Goal: Task Accomplishment & Management: Manage account settings

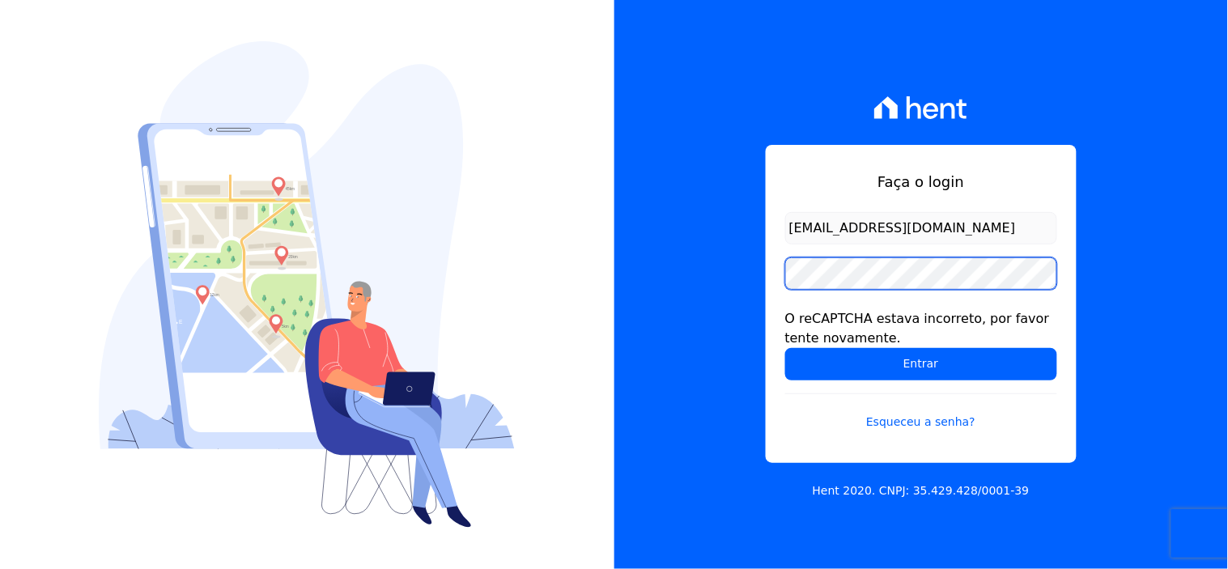
click at [785, 348] on input "Entrar" at bounding box center [921, 364] width 272 height 32
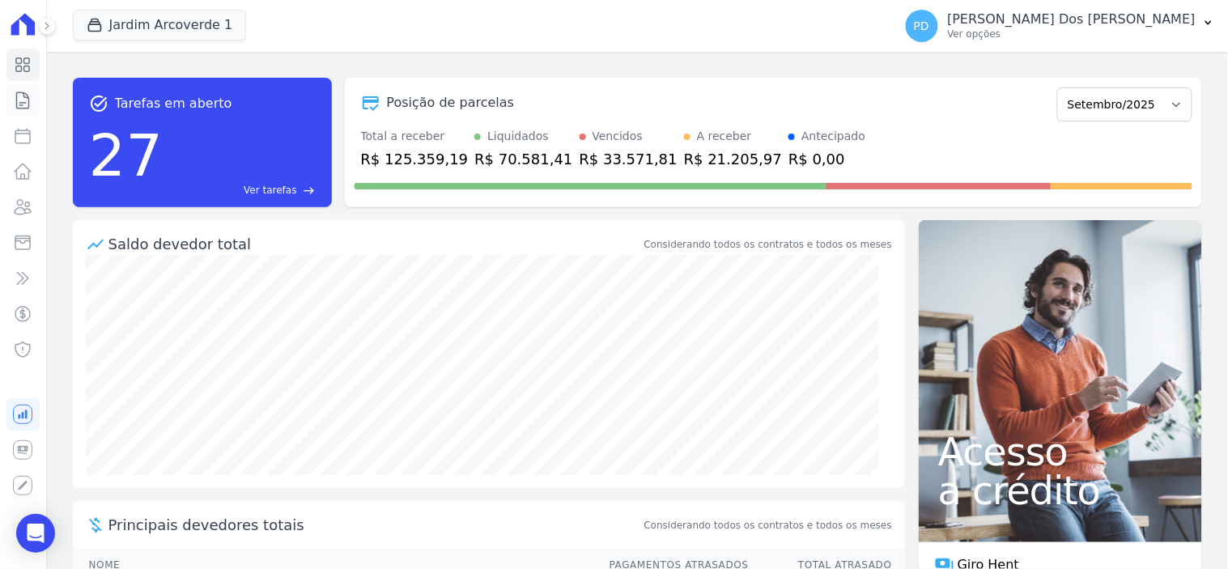
click at [18, 108] on icon at bounding box center [22, 100] width 19 height 19
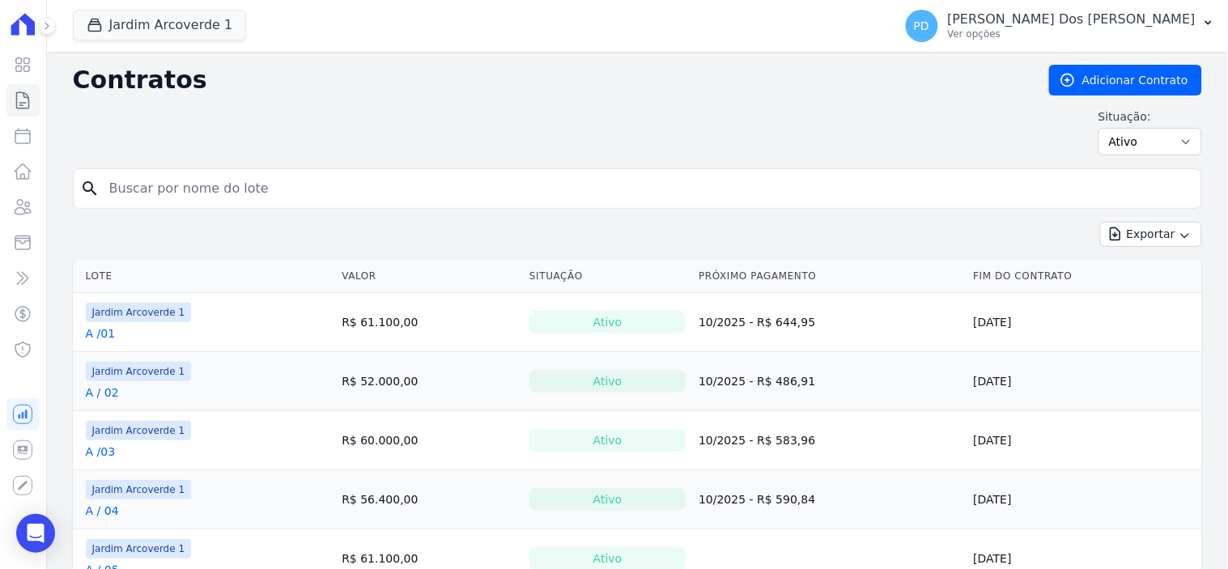
click at [186, 202] on input "search" at bounding box center [647, 188] width 1095 height 32
type input "d / 01"
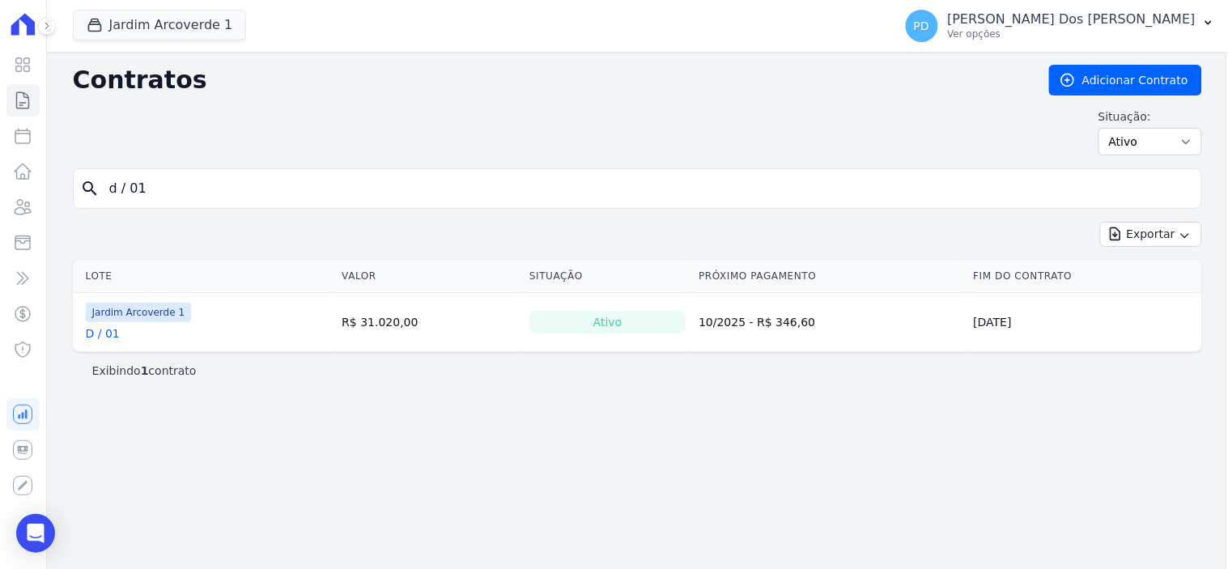
click at [103, 342] on td "Jardim Arcoverde 1 D / 01" at bounding box center [204, 322] width 263 height 58
click at [105, 335] on link "D / 01" at bounding box center [103, 333] width 34 height 16
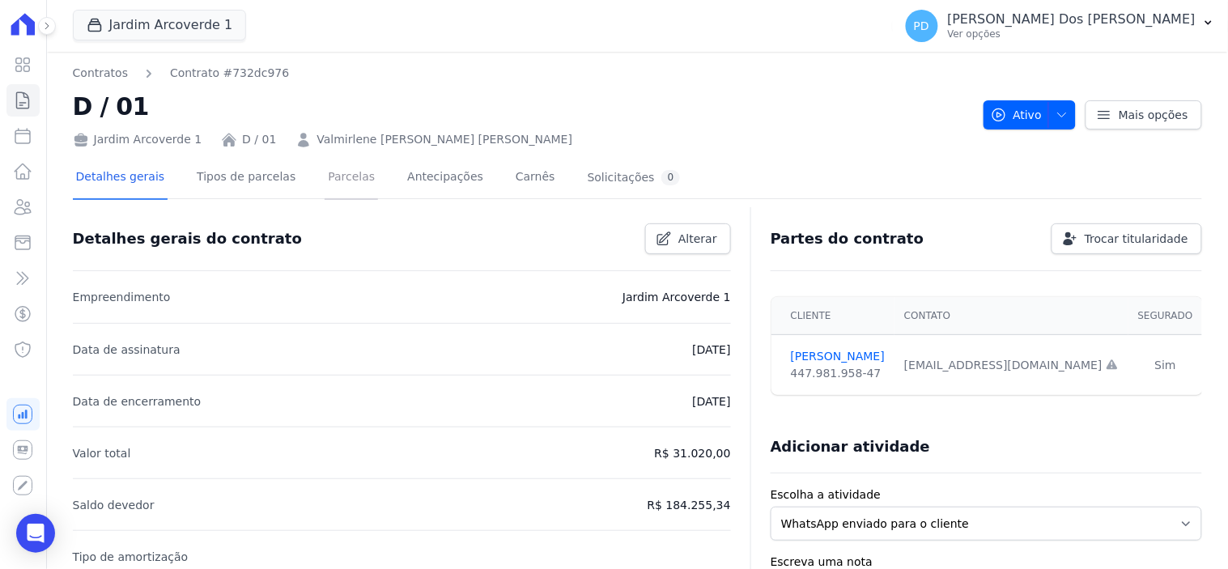
drag, startPoint x: 318, startPoint y: 178, endPoint x: 445, endPoint y: 206, distance: 130.2
click at [324, 178] on link "Parcelas" at bounding box center [350, 178] width 53 height 43
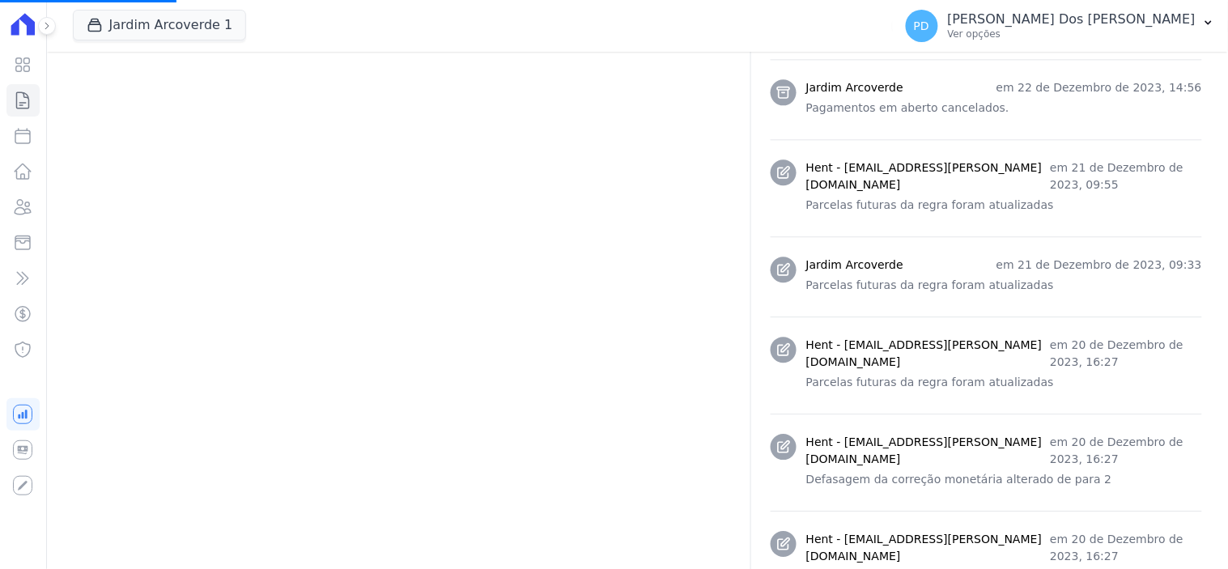
scroll to position [1258, 0]
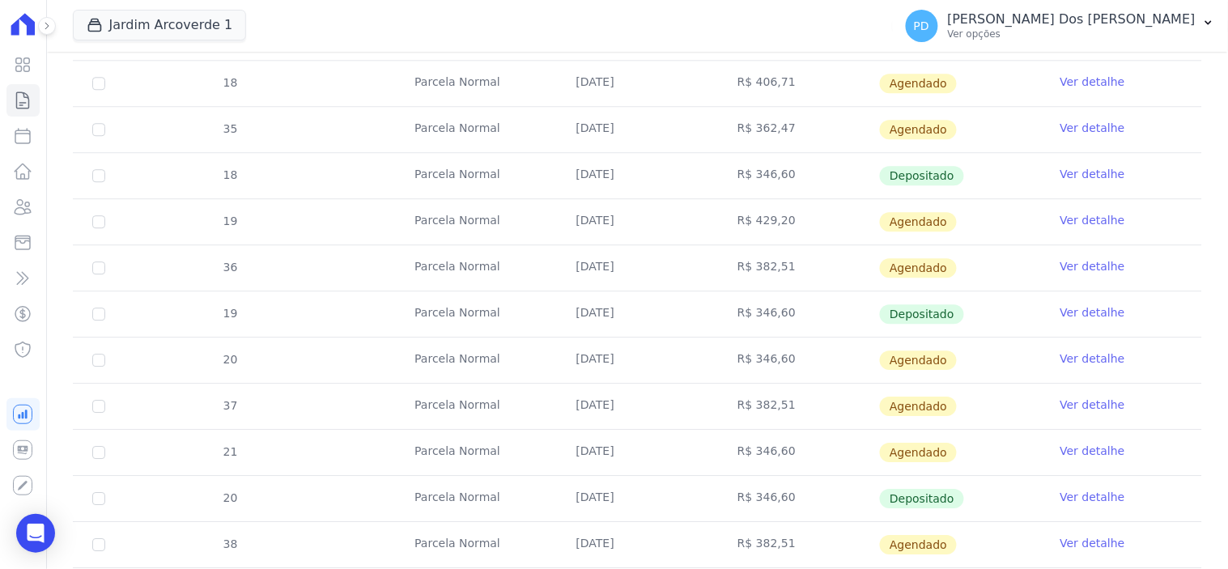
scroll to position [1168, 0]
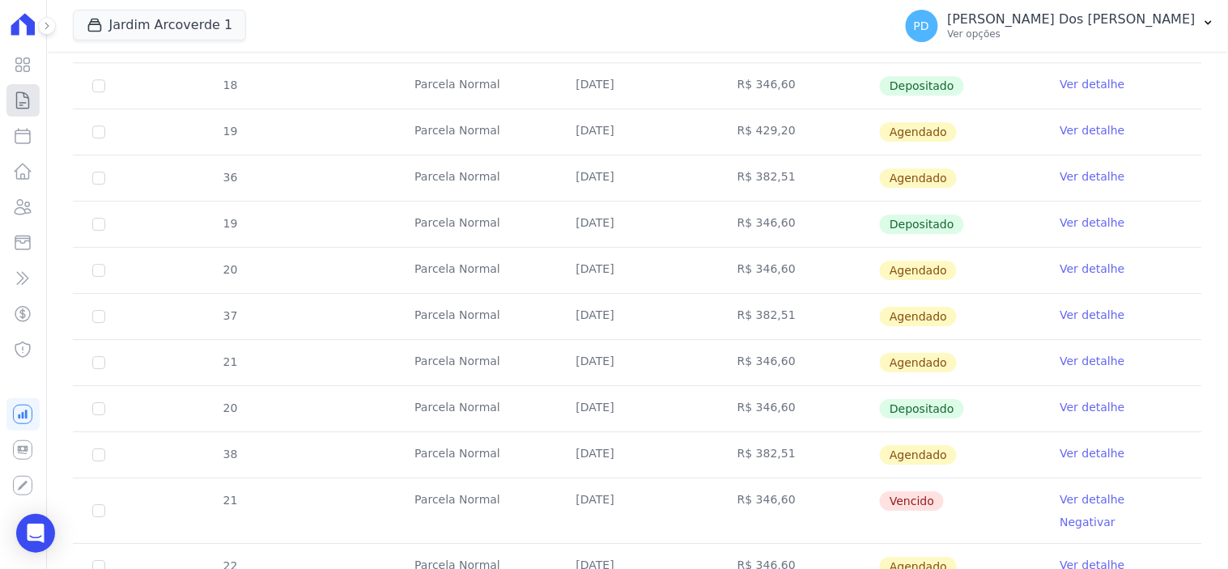
click at [31, 95] on icon at bounding box center [22, 100] width 19 height 19
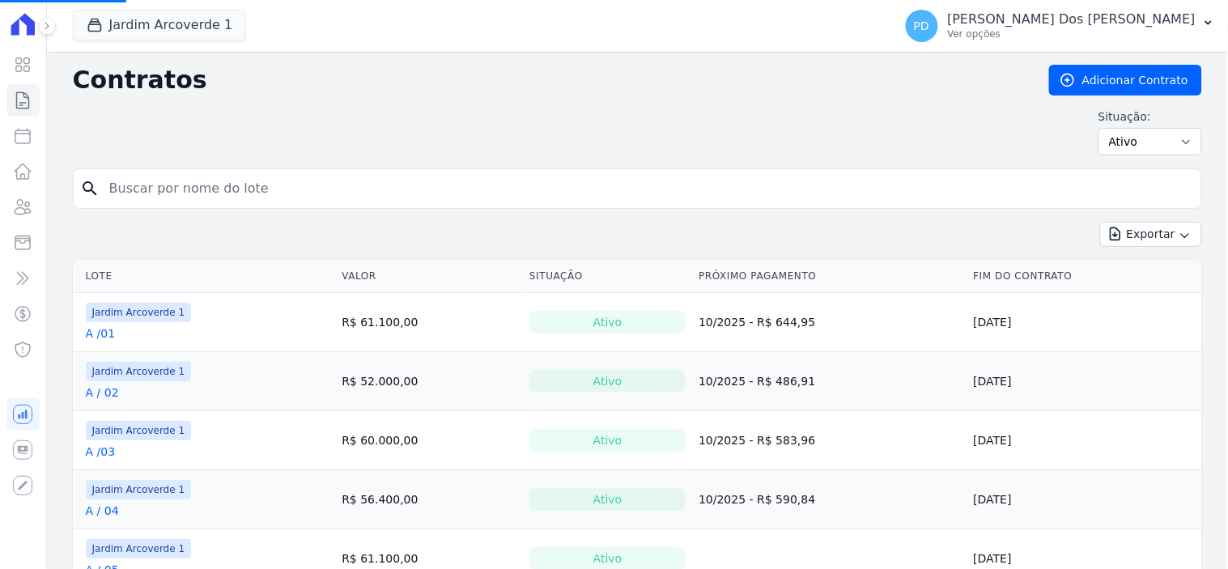
click at [159, 198] on input "search" at bounding box center [647, 188] width 1095 height 32
type input "j"
click at [135, 192] on input "search" at bounding box center [647, 188] width 1095 height 32
type input "j / 36"
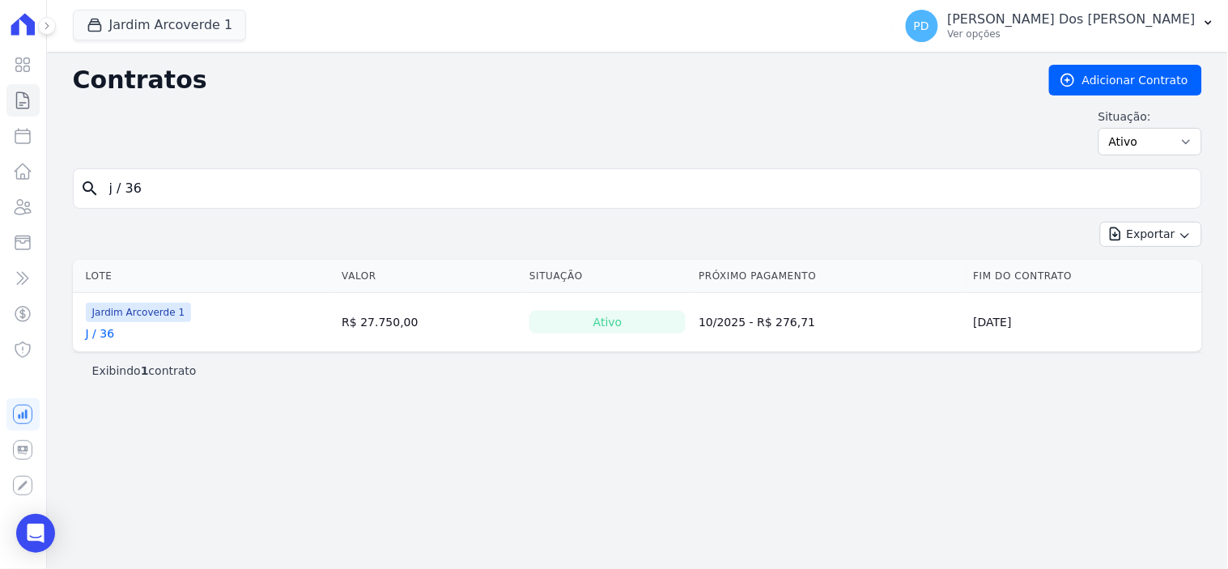
click at [95, 335] on link "J / 36" at bounding box center [100, 333] width 29 height 16
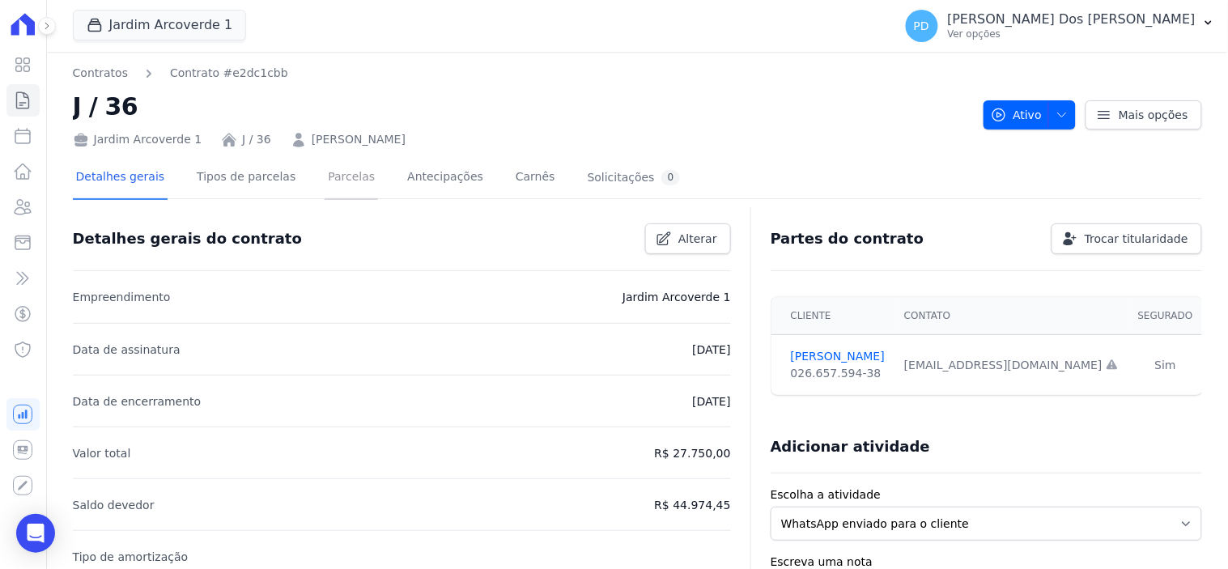
click at [324, 172] on link "Parcelas" at bounding box center [350, 178] width 53 height 43
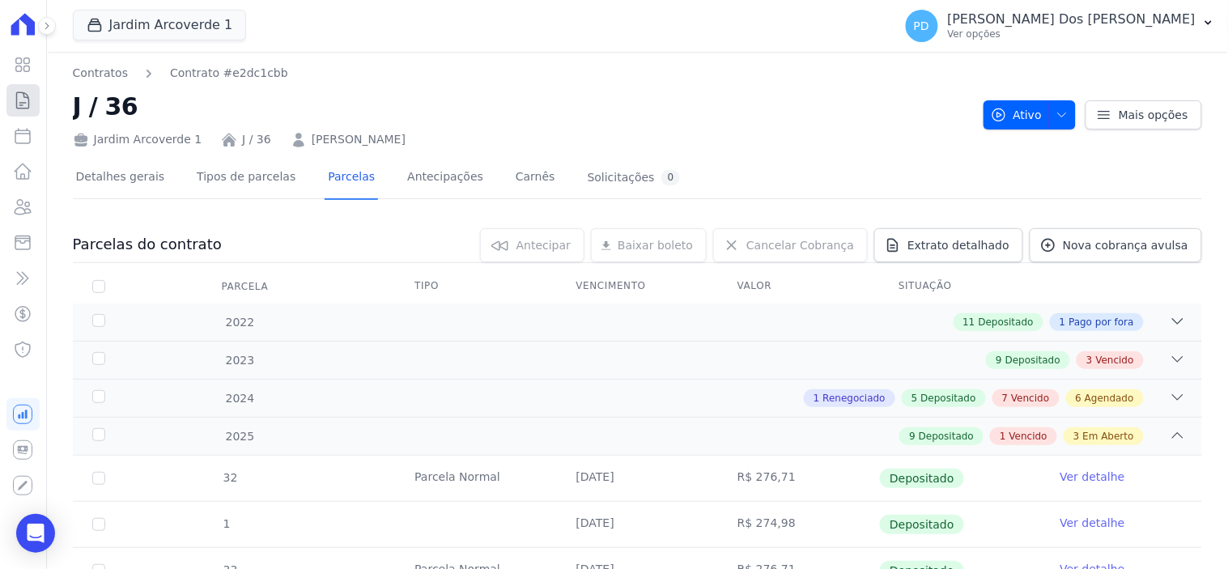
click at [18, 99] on icon at bounding box center [22, 100] width 19 height 19
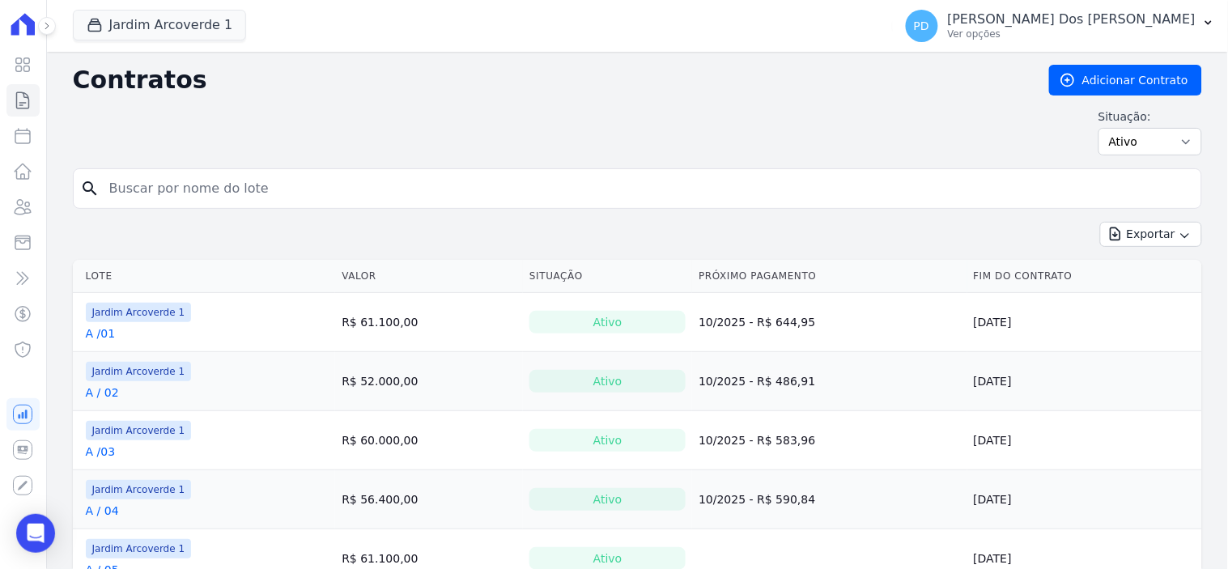
click at [152, 190] on input "search" at bounding box center [647, 188] width 1095 height 32
type input "i / 22"
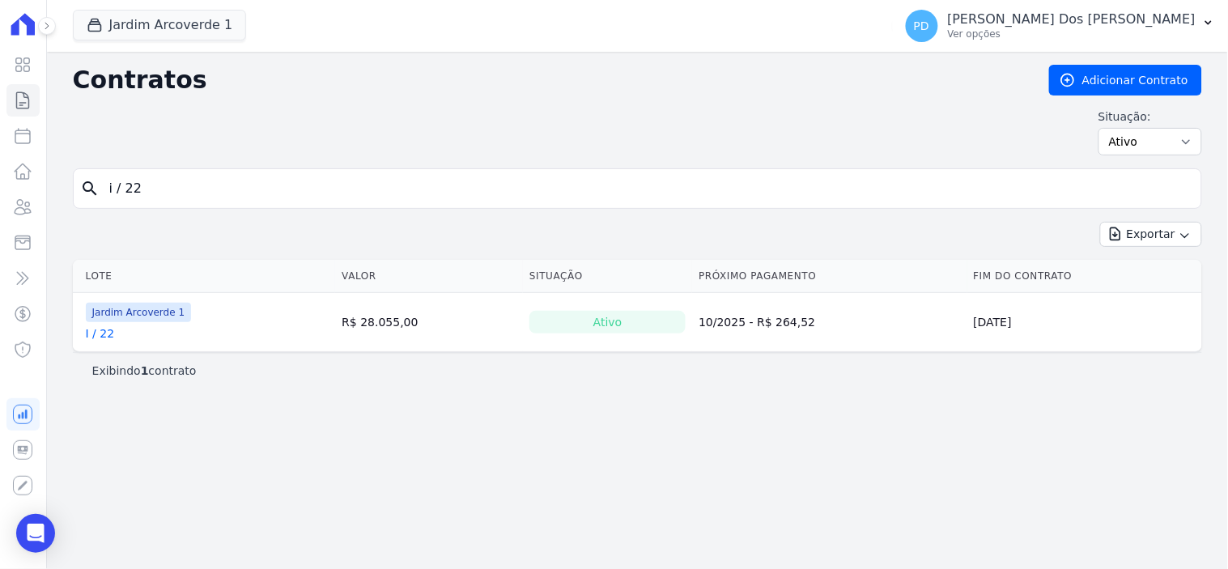
click at [100, 341] on link "I / 22" at bounding box center [100, 333] width 29 height 16
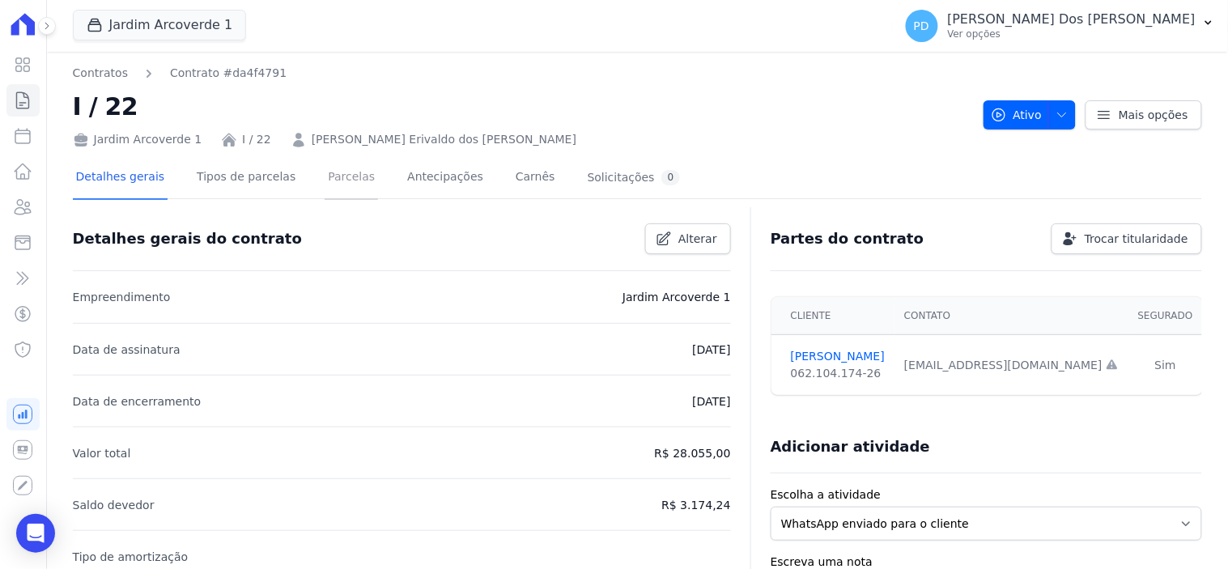
click at [341, 181] on link "Parcelas" at bounding box center [350, 178] width 53 height 43
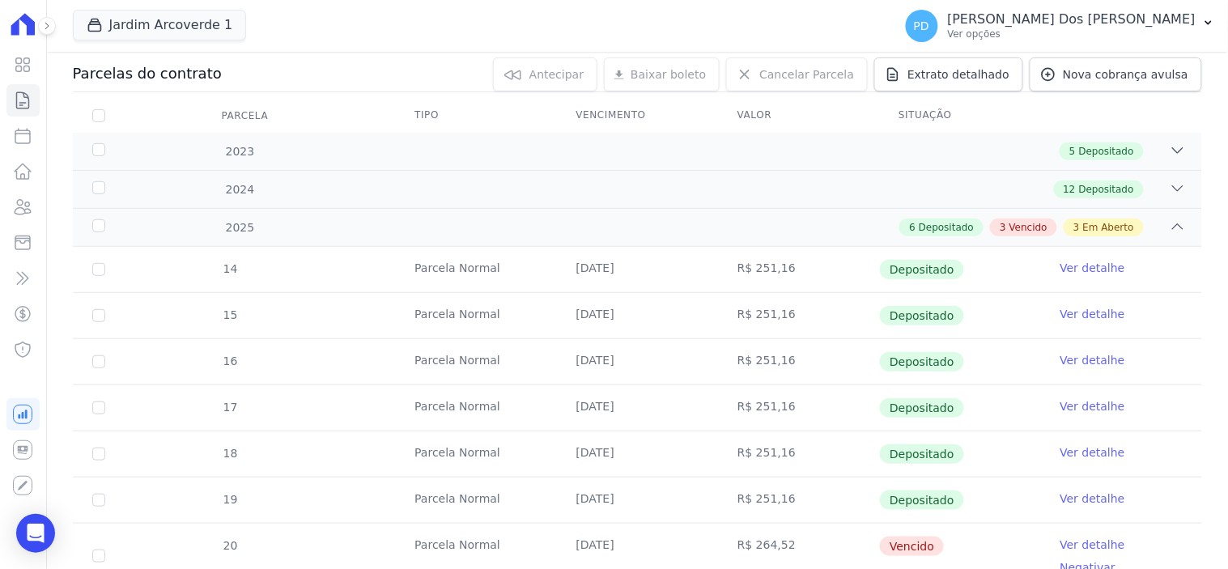
scroll to position [449, 0]
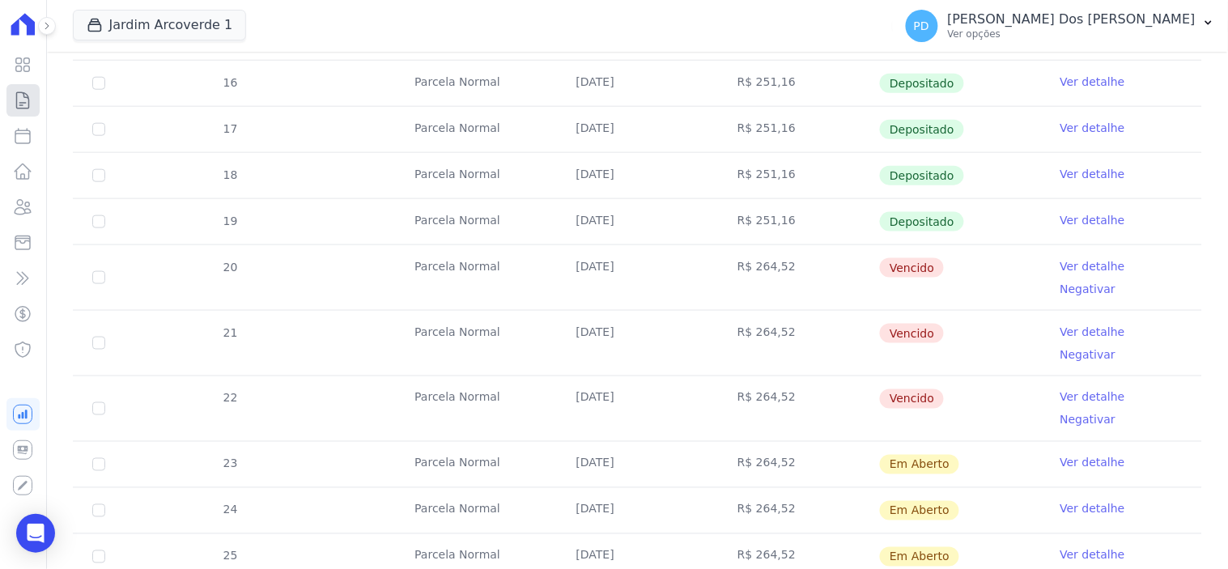
click at [26, 95] on icon at bounding box center [22, 100] width 19 height 19
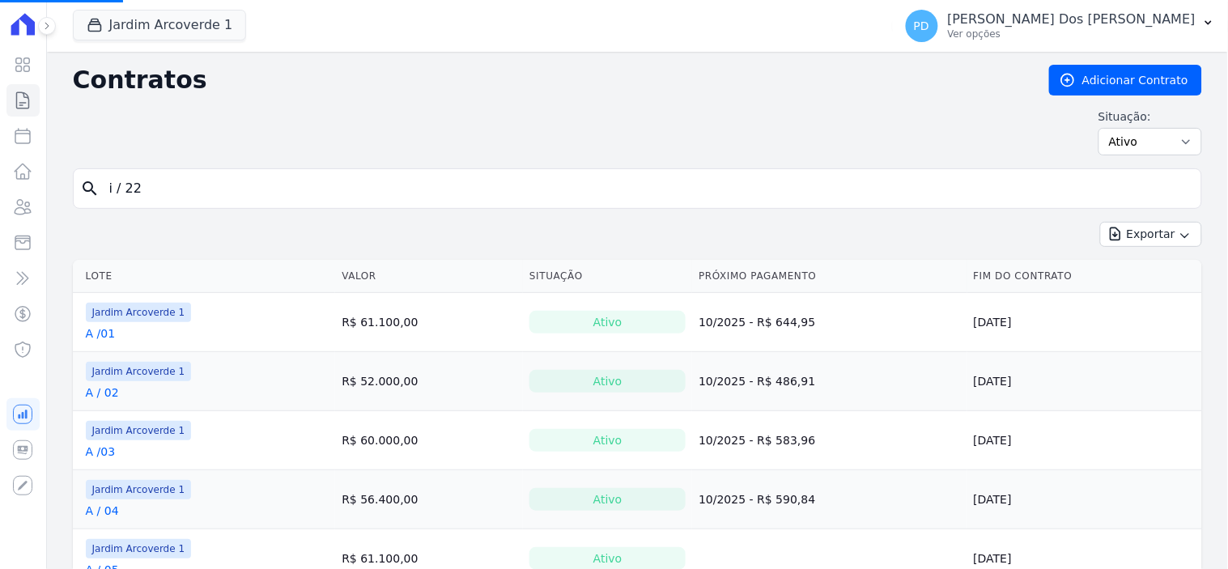
click at [138, 184] on input "i / 22" at bounding box center [647, 188] width 1095 height 32
click at [158, 187] on input "i / 22" at bounding box center [647, 188] width 1095 height 32
click at [157, 187] on input "search" at bounding box center [647, 188] width 1095 height 32
type input "E / 14"
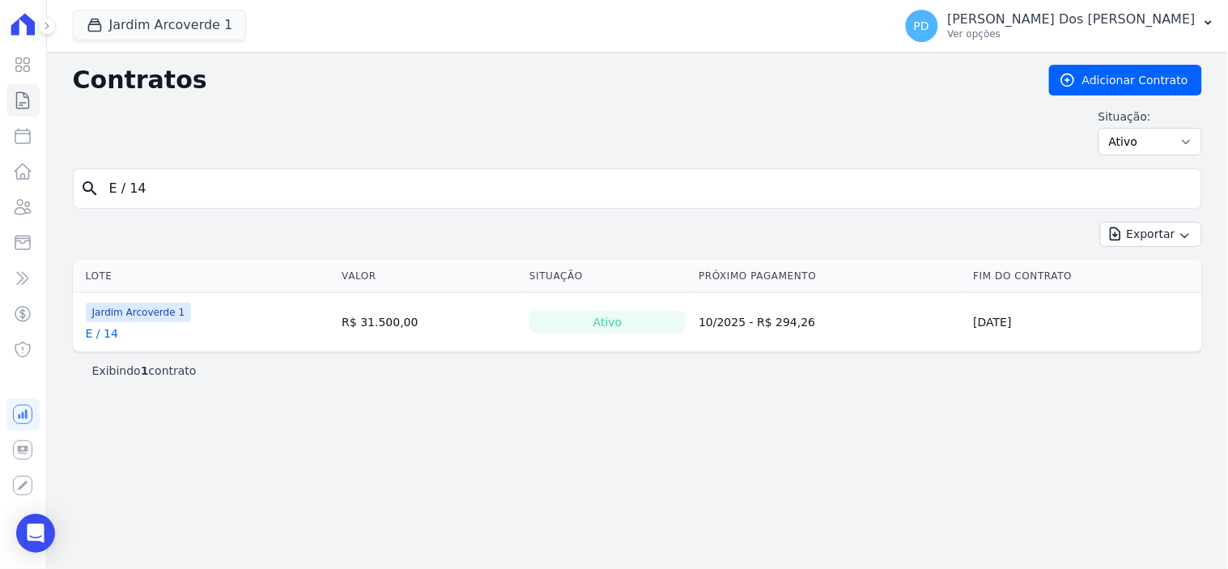
click at [103, 330] on link "E / 14" at bounding box center [102, 333] width 32 height 16
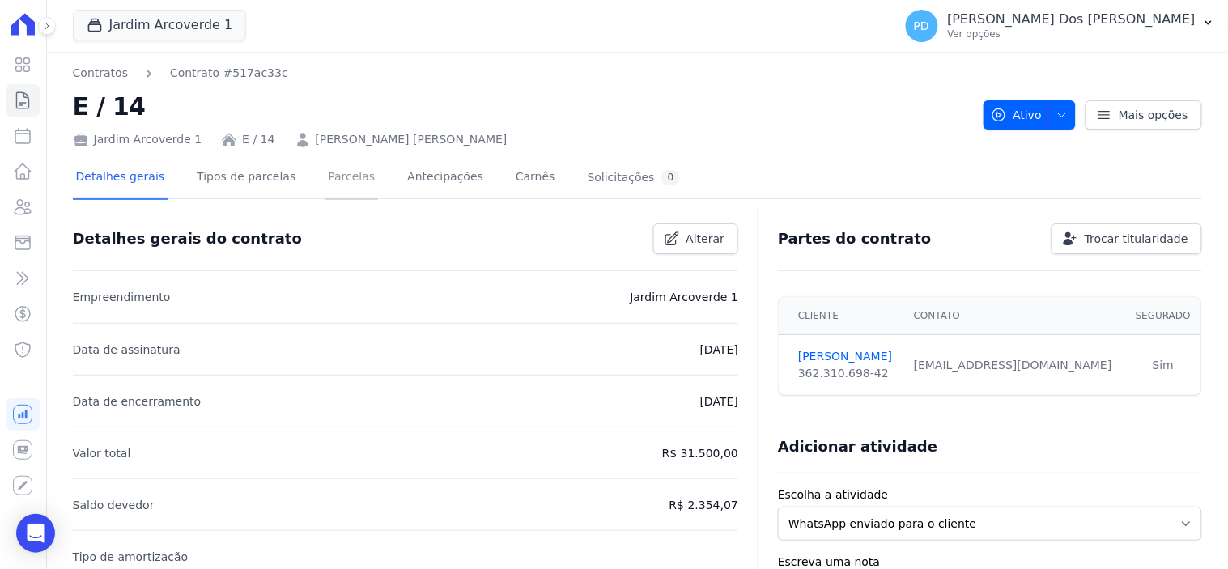
click at [337, 180] on link "Parcelas" at bounding box center [350, 178] width 53 height 43
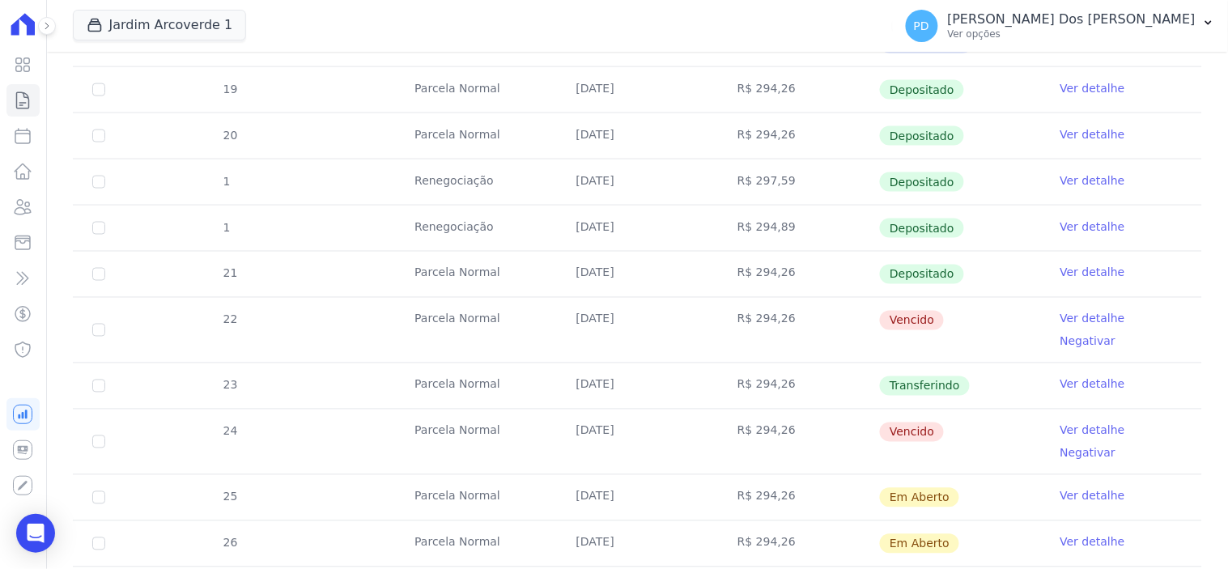
scroll to position [629, 0]
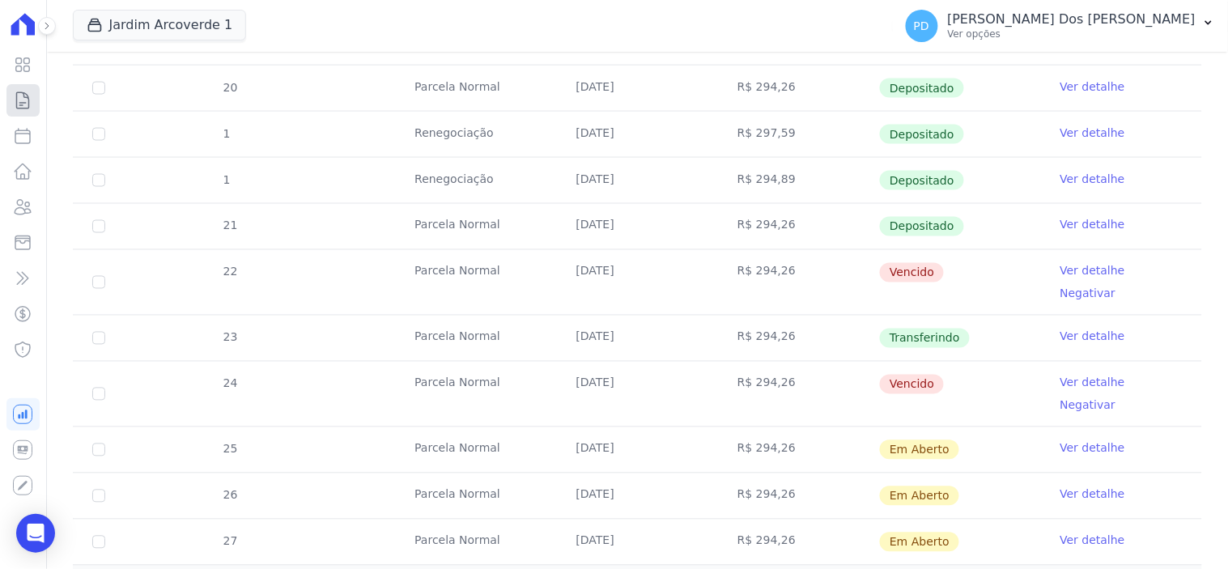
click at [18, 93] on icon at bounding box center [22, 100] width 19 height 19
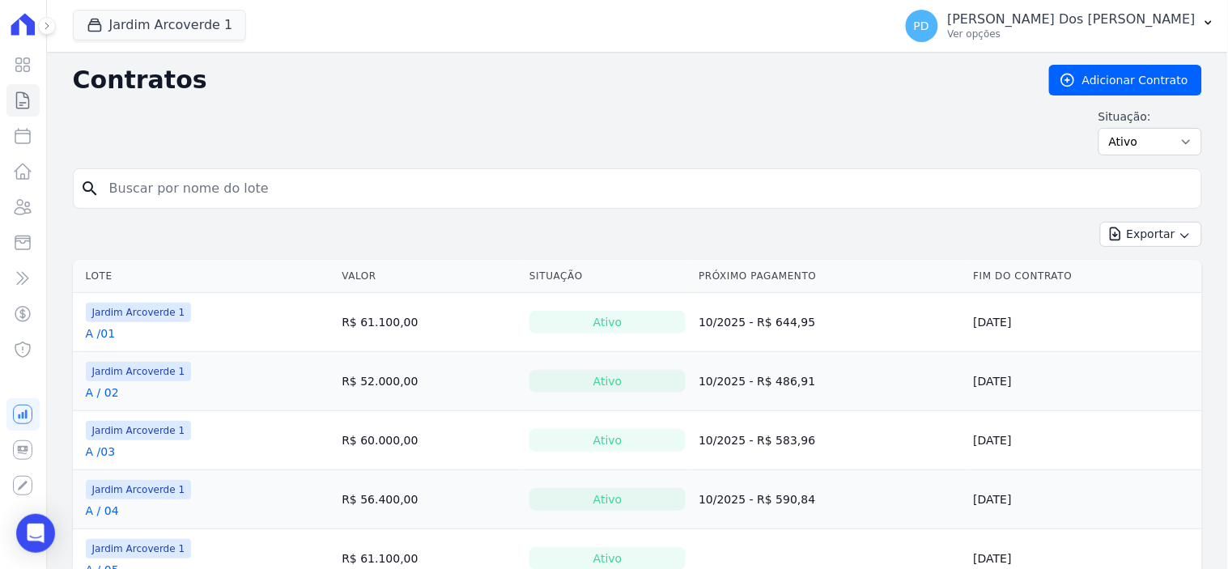
drag, startPoint x: 174, startPoint y: 192, endPoint x: 79, endPoint y: 195, distance: 94.7
click at [146, 191] on input "search" at bounding box center [647, 188] width 1095 height 32
type input "g / 04"
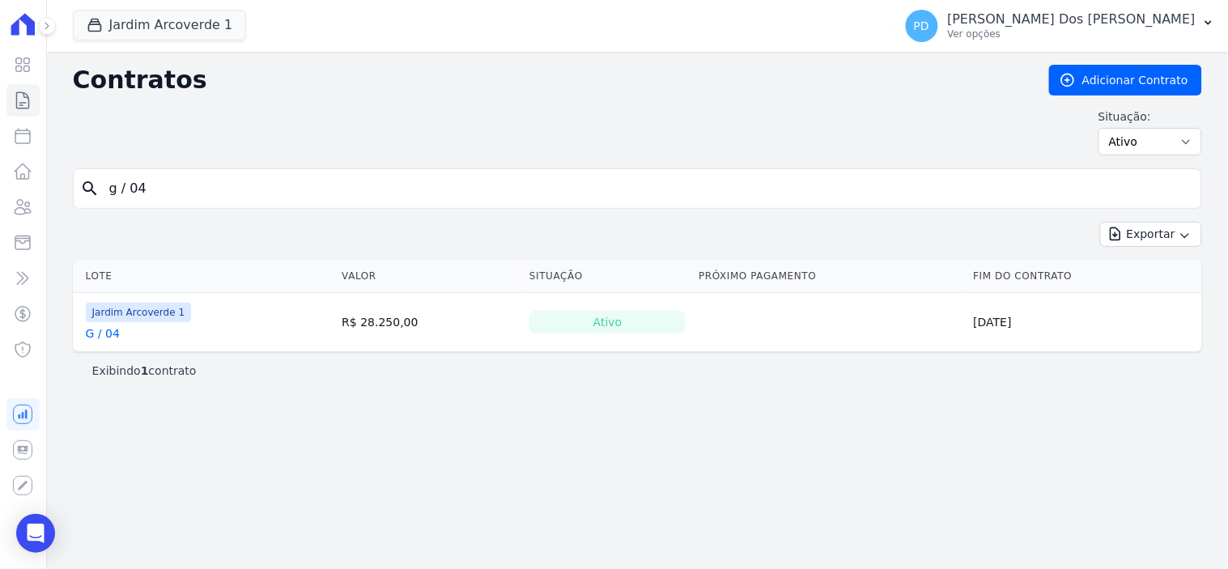
click at [104, 329] on link "G / 04" at bounding box center [103, 333] width 34 height 16
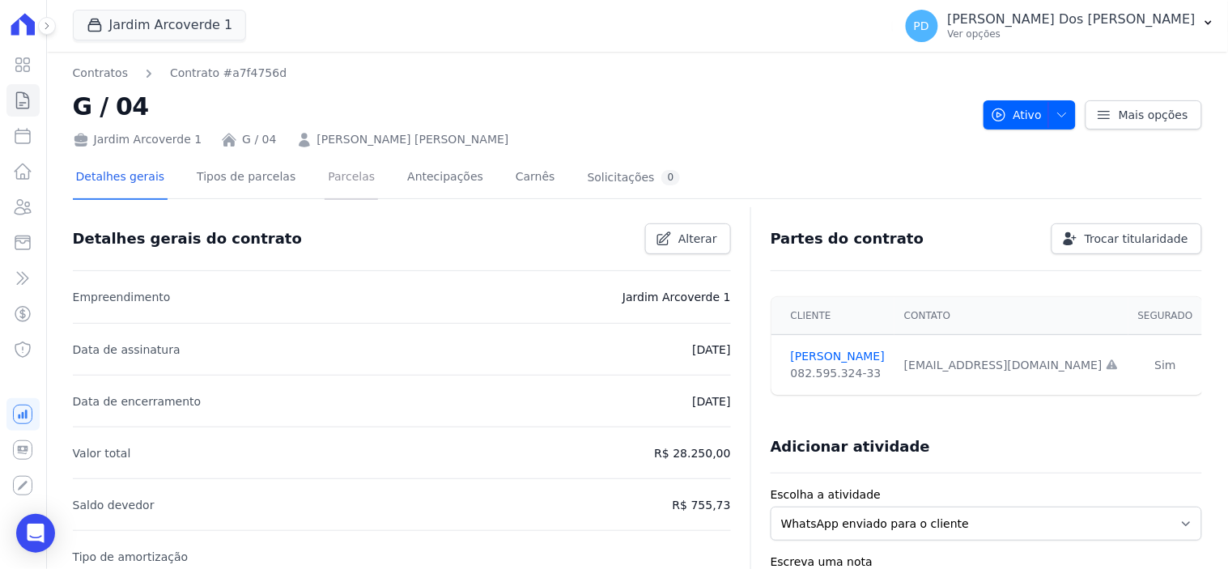
drag, startPoint x: 328, startPoint y: 184, endPoint x: 416, endPoint y: 251, distance: 110.4
click at [328, 184] on link "Parcelas" at bounding box center [350, 178] width 53 height 43
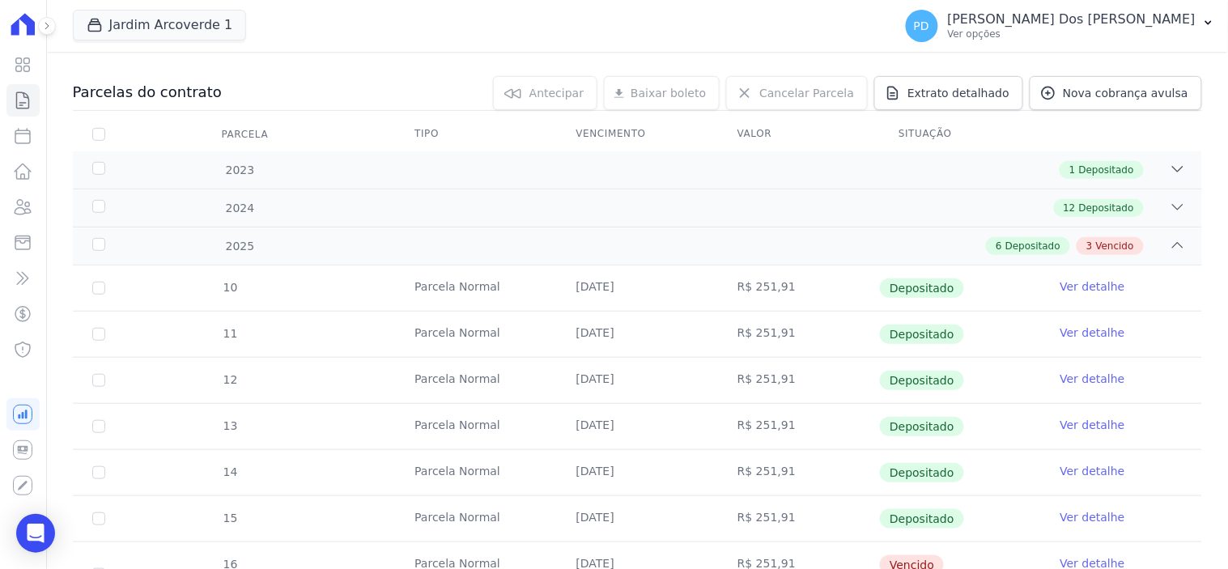
scroll to position [311, 0]
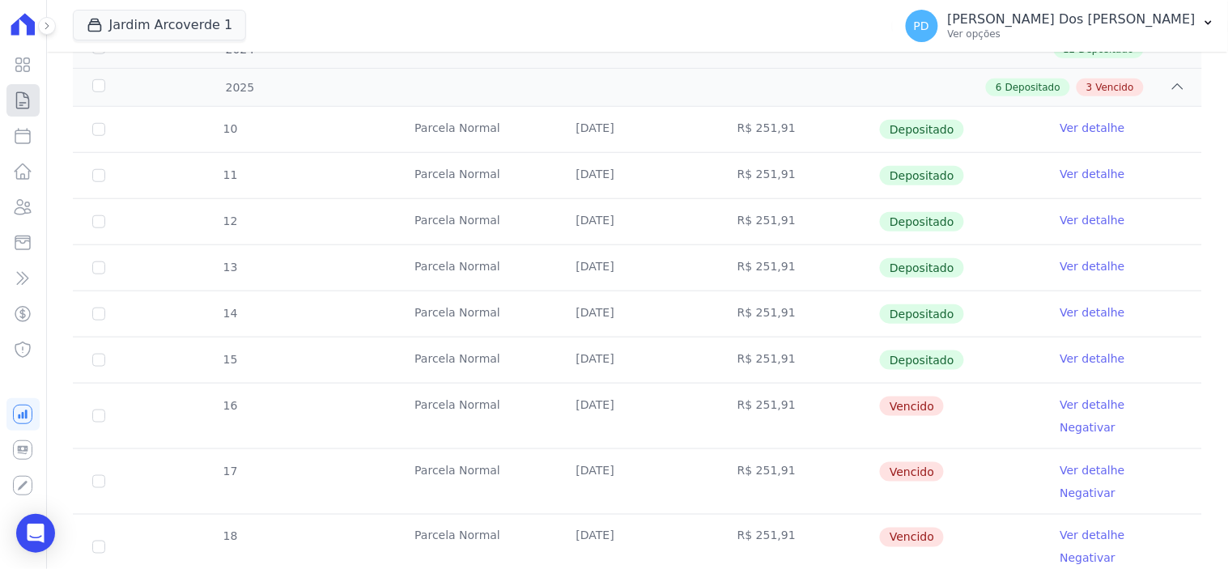
click at [30, 108] on icon at bounding box center [22, 100] width 19 height 19
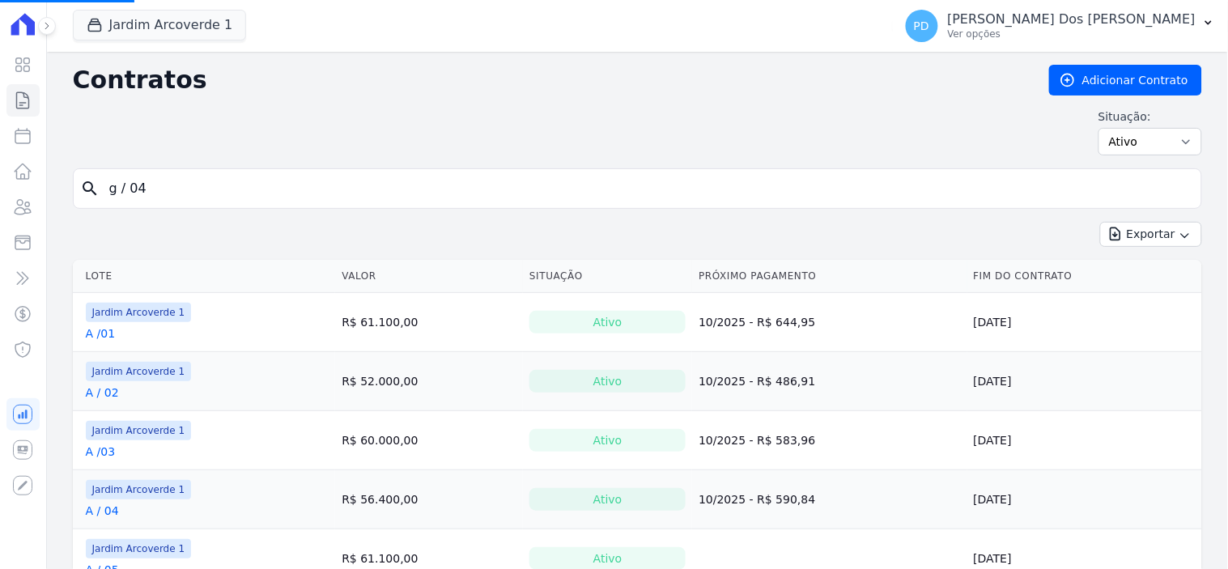
click at [131, 184] on input "g / 04" at bounding box center [647, 188] width 1095 height 32
drag, startPoint x: 133, startPoint y: 184, endPoint x: 167, endPoint y: 189, distance: 35.1
click at [167, 189] on input "search" at bounding box center [647, 188] width 1095 height 32
type input "c / 27"
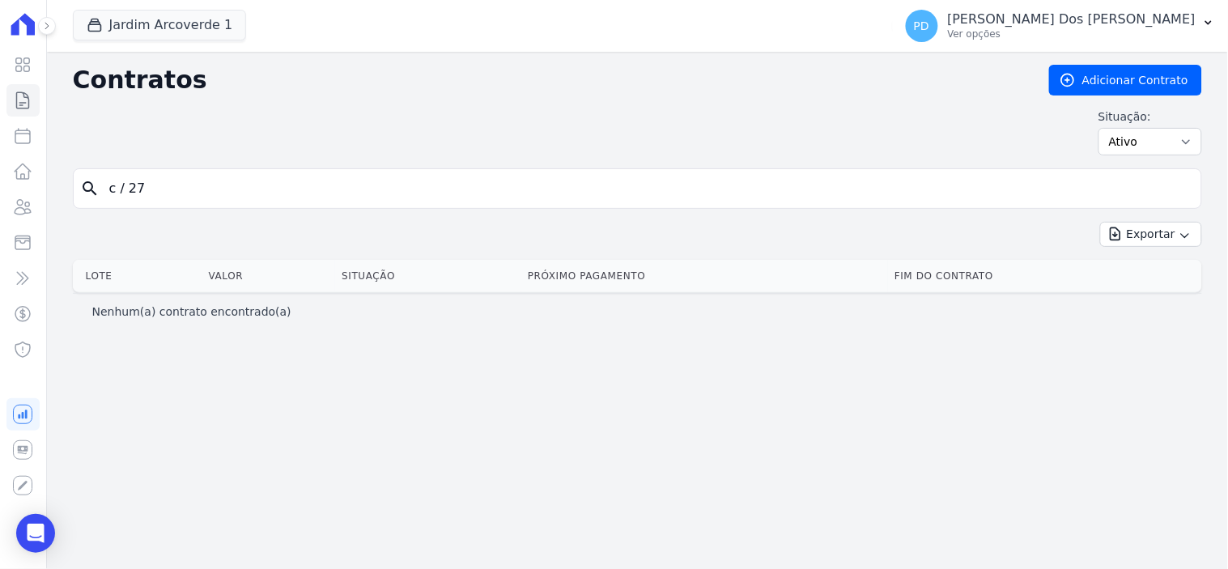
click at [126, 197] on input "c / 27" at bounding box center [647, 188] width 1095 height 32
type input "c /27"
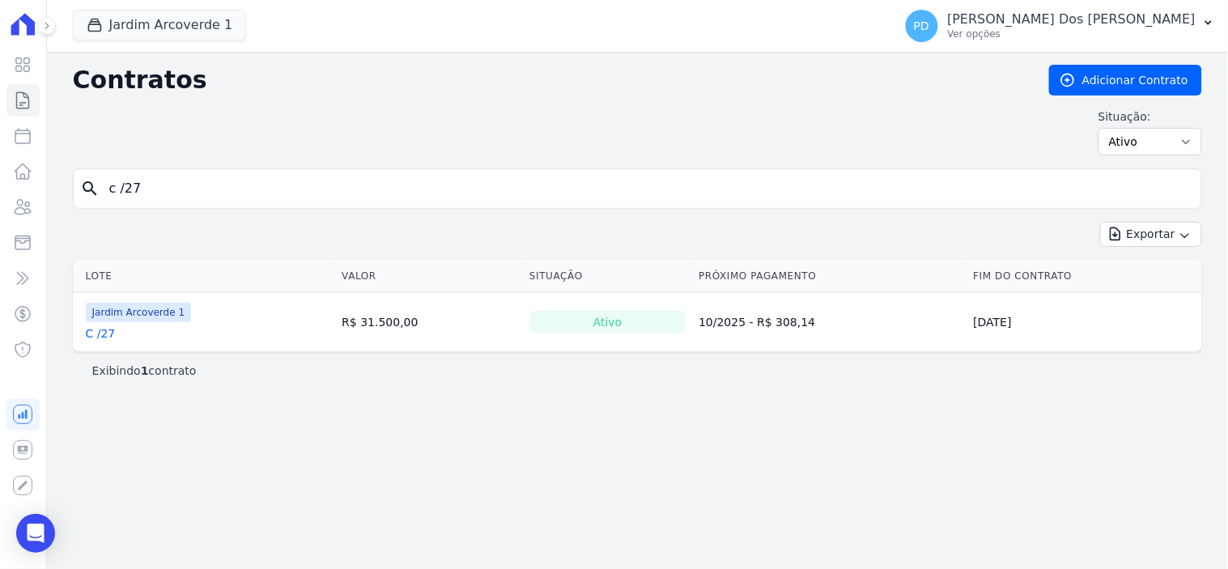
click at [102, 329] on link "C /27" at bounding box center [101, 333] width 30 height 16
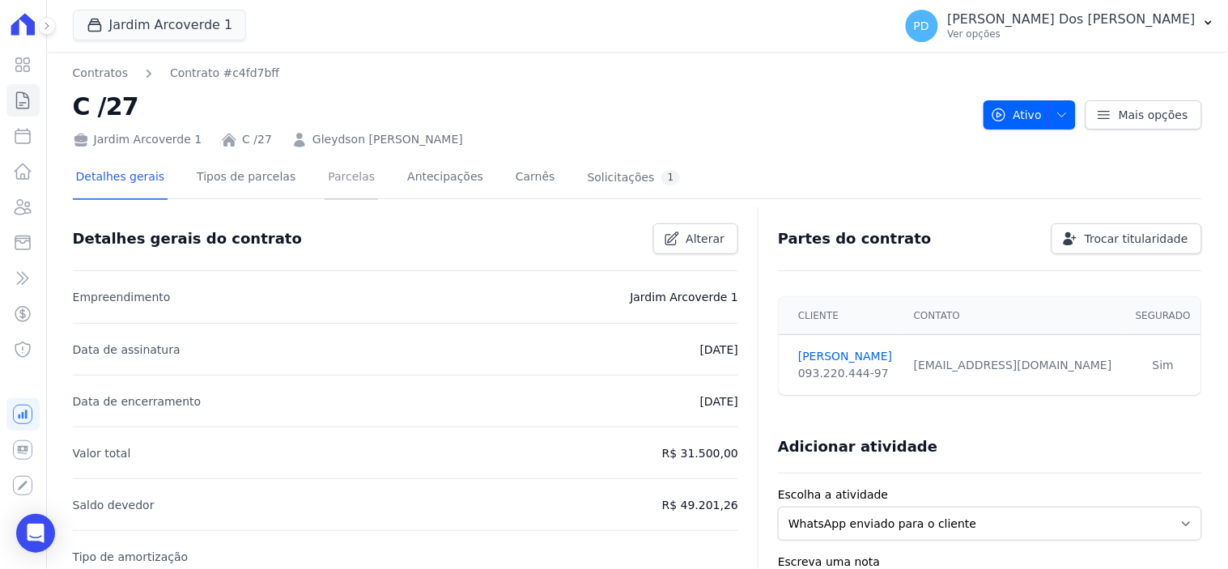
click at [324, 176] on link "Parcelas" at bounding box center [350, 178] width 53 height 43
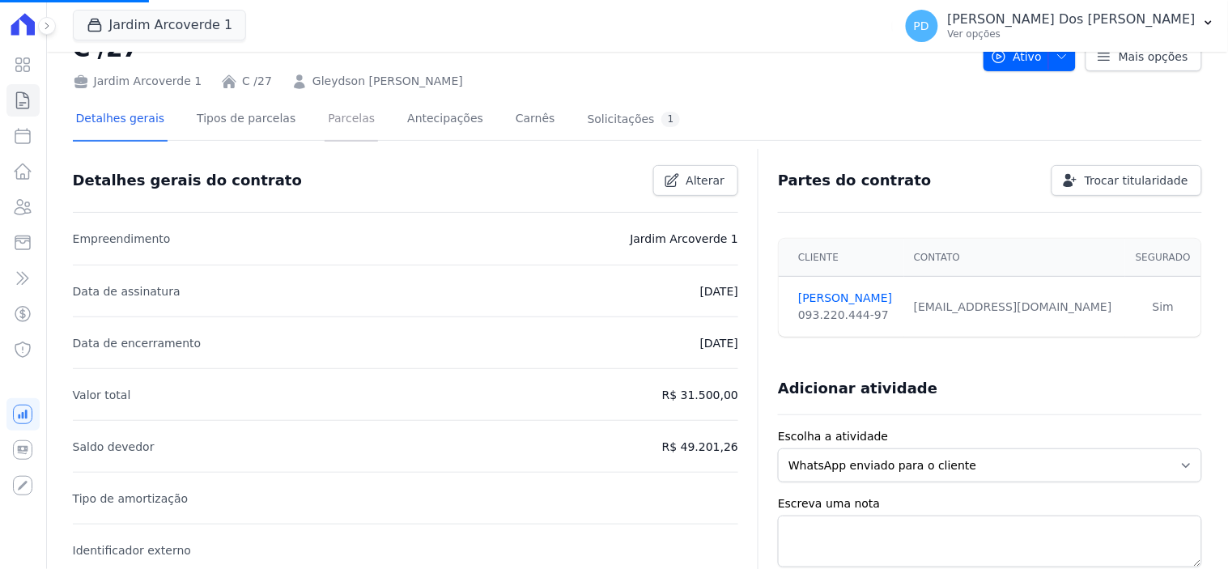
scroll to position [90, 0]
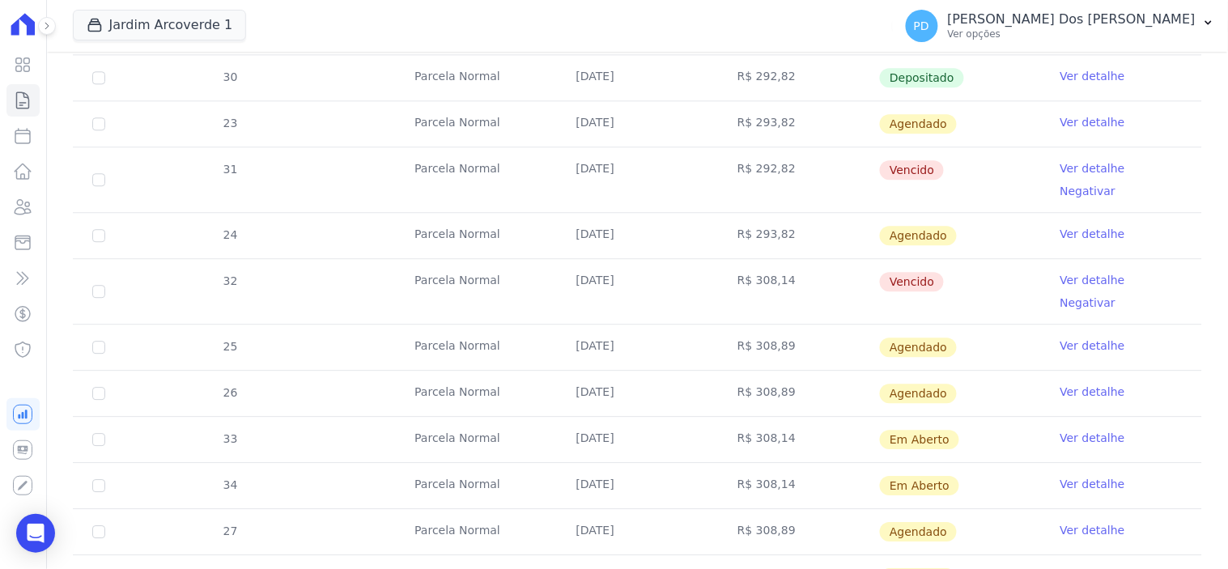
scroll to position [1079, 0]
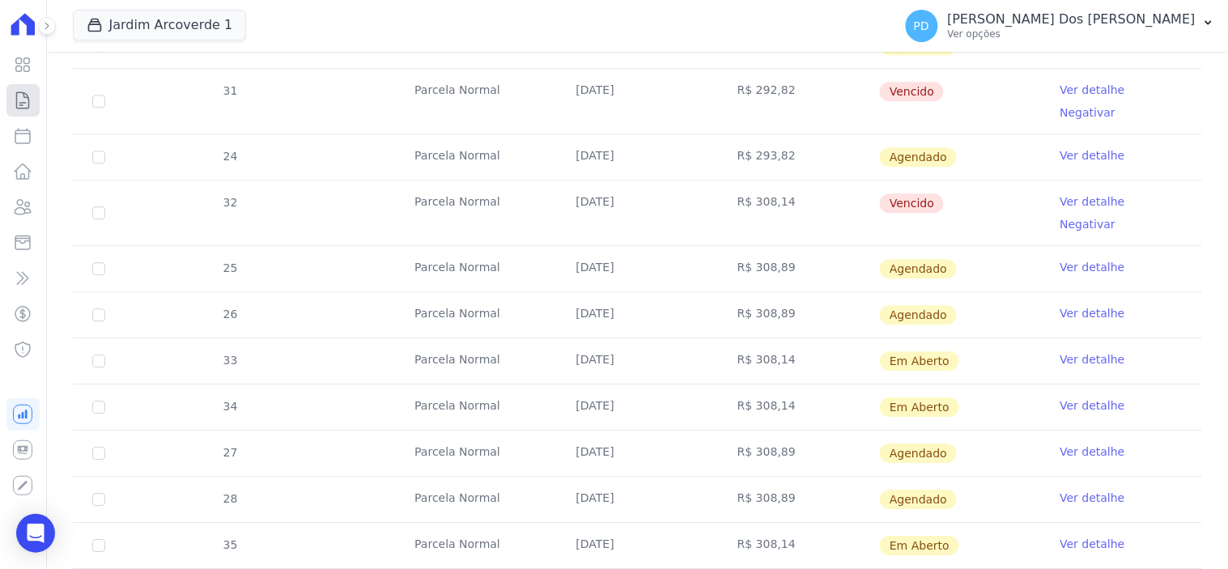
click at [28, 95] on icon at bounding box center [22, 100] width 19 height 19
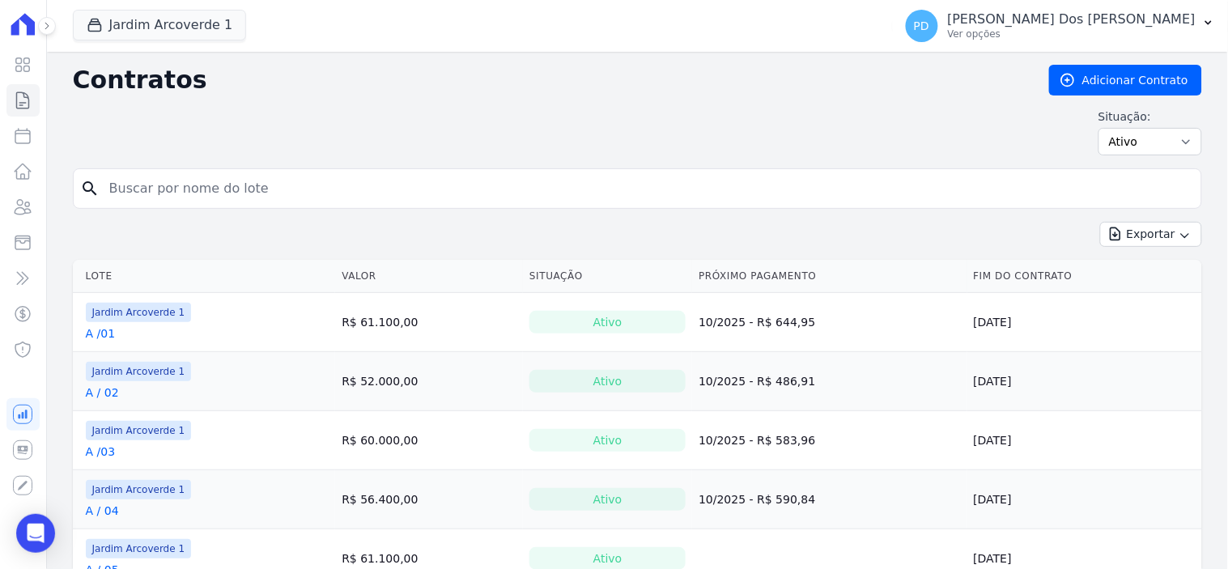
click at [159, 196] on input "search" at bounding box center [647, 188] width 1095 height 32
type input "b / 08"
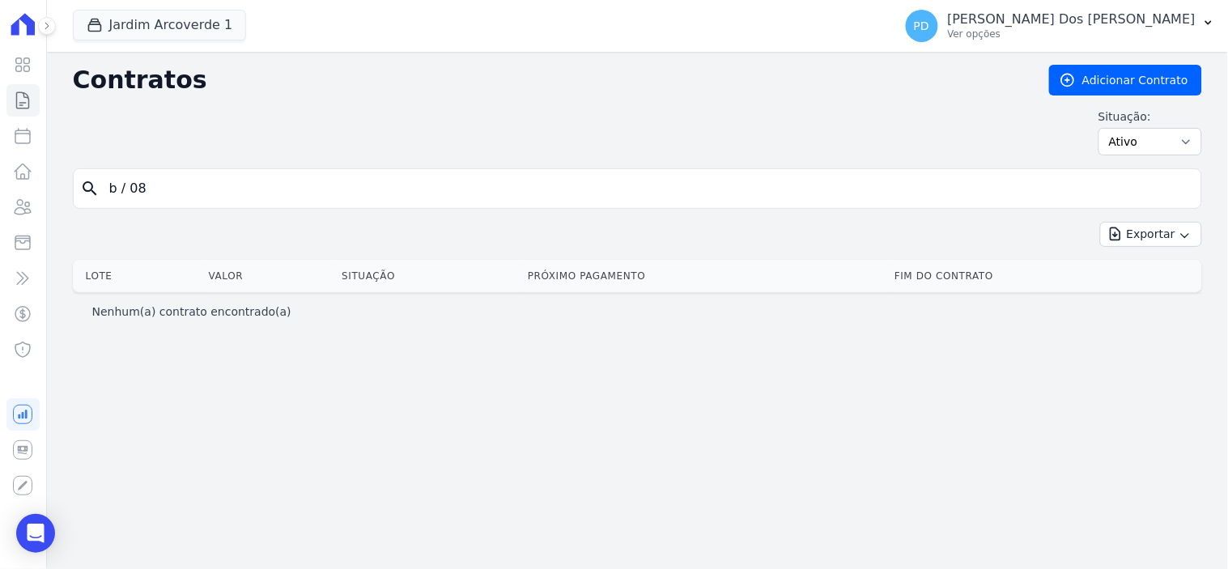
click at [129, 189] on input "b / 08" at bounding box center [647, 188] width 1095 height 32
type input "b /08"
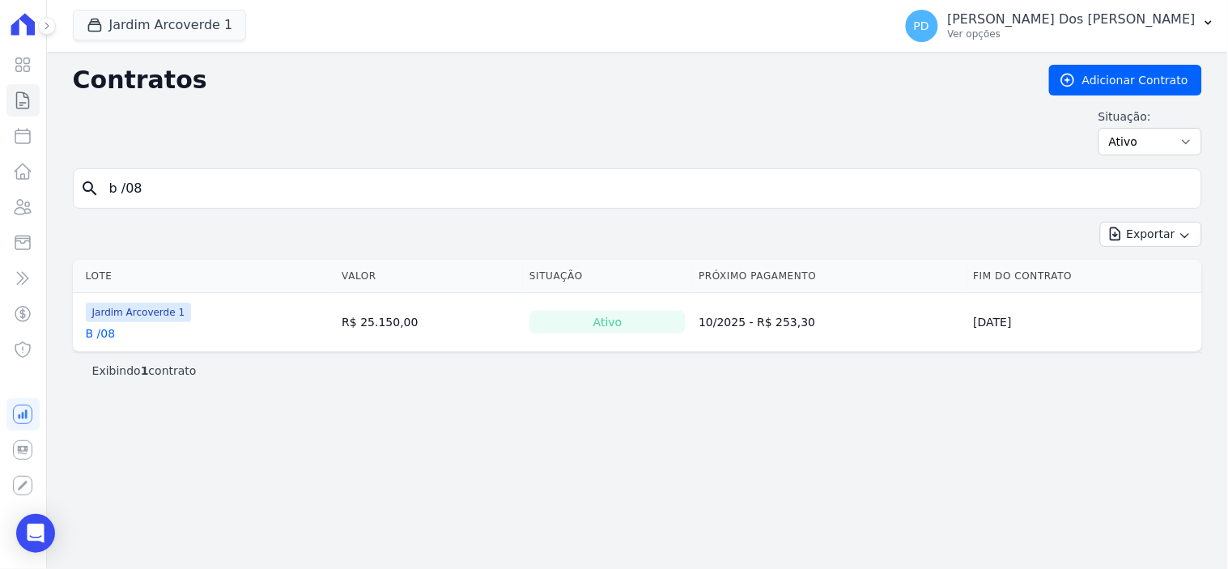
click at [98, 329] on link "B /08" at bounding box center [101, 333] width 30 height 16
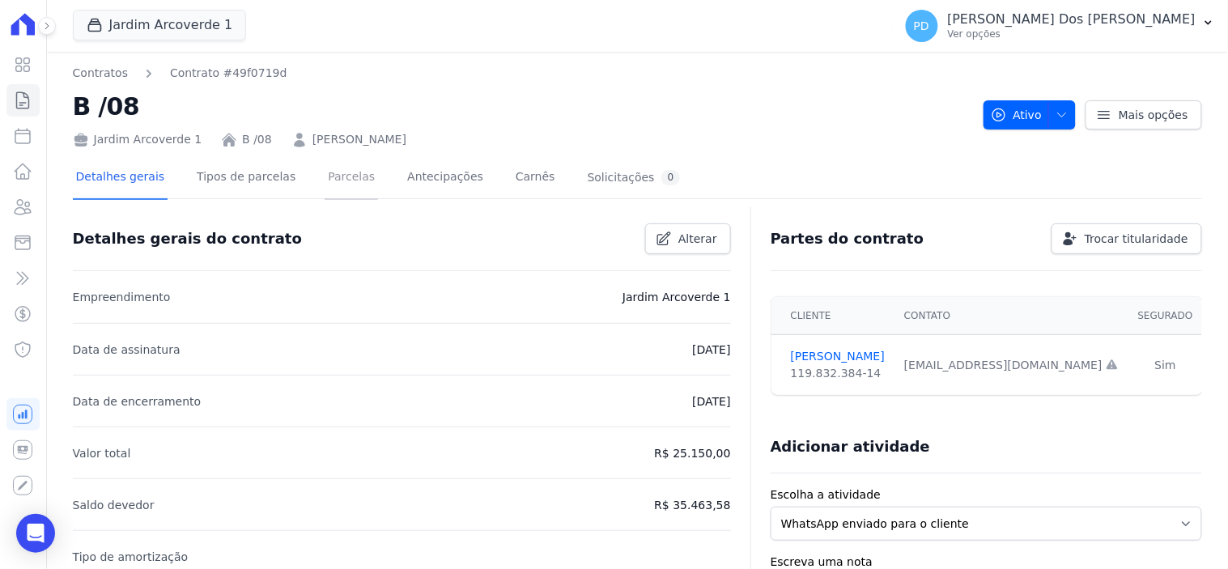
click at [337, 176] on link "Parcelas" at bounding box center [350, 178] width 53 height 43
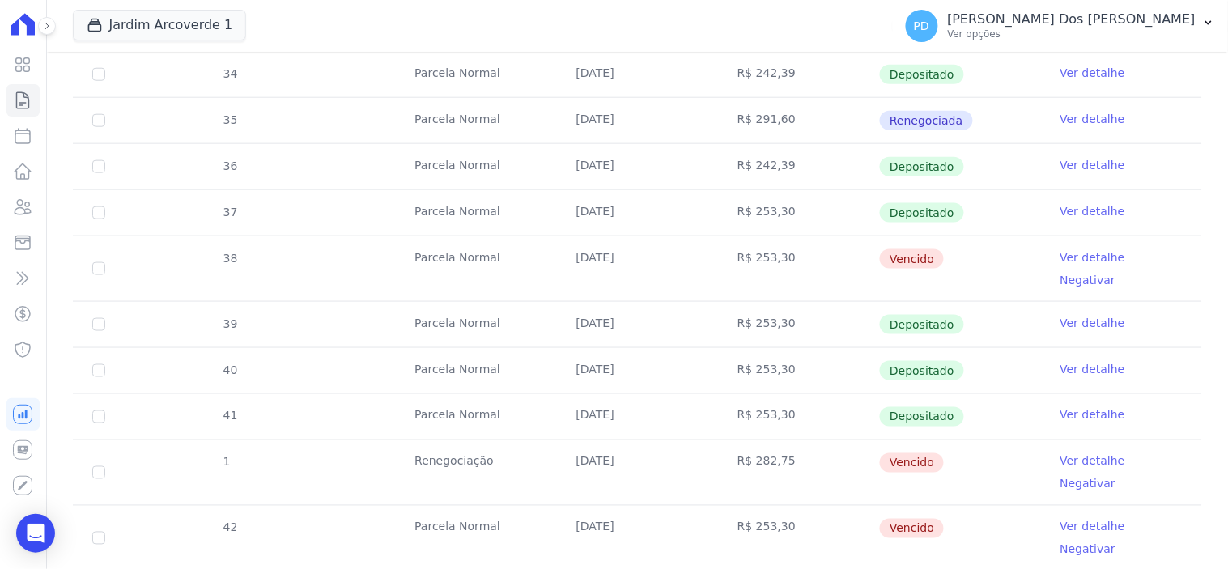
scroll to position [449, 0]
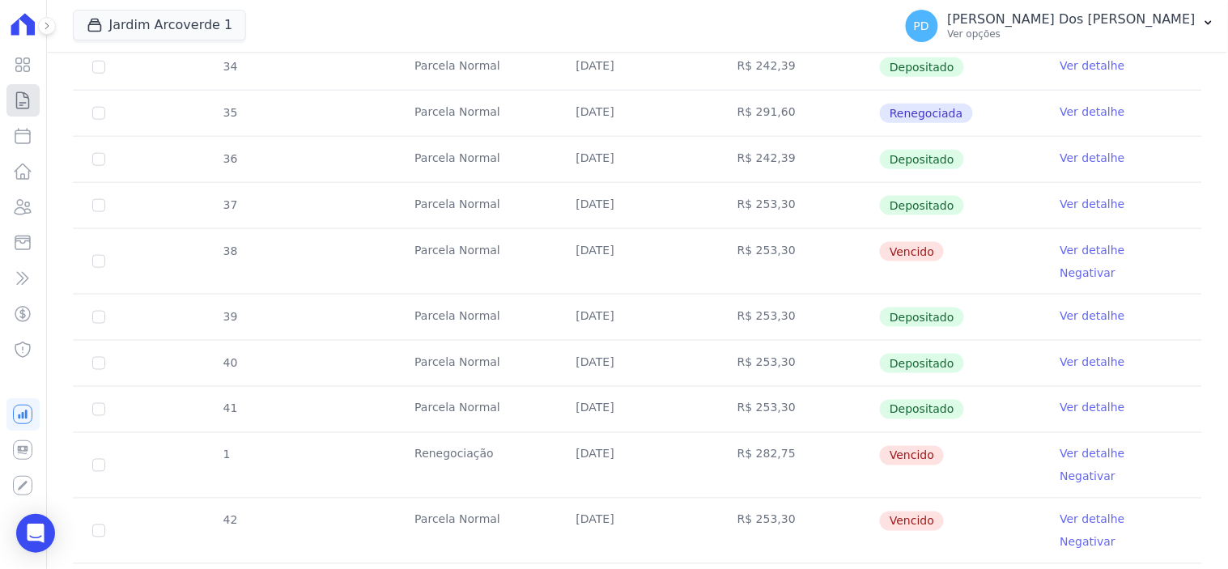
click at [19, 98] on icon at bounding box center [22, 100] width 19 height 19
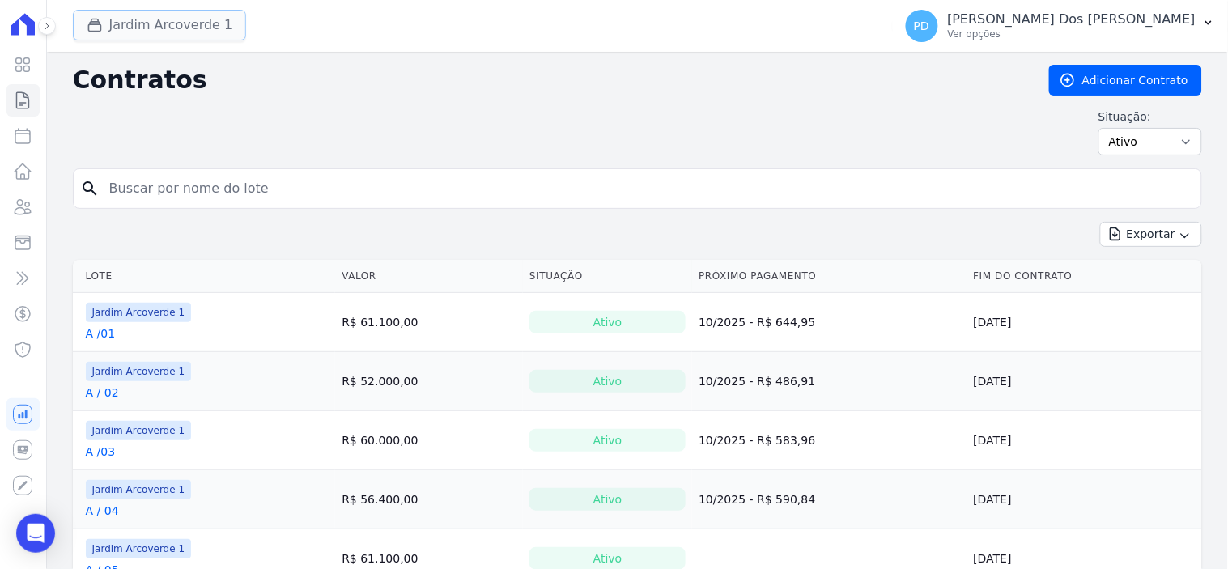
click at [206, 34] on button "Jardim Arcoverde 1" at bounding box center [160, 25] width 174 height 31
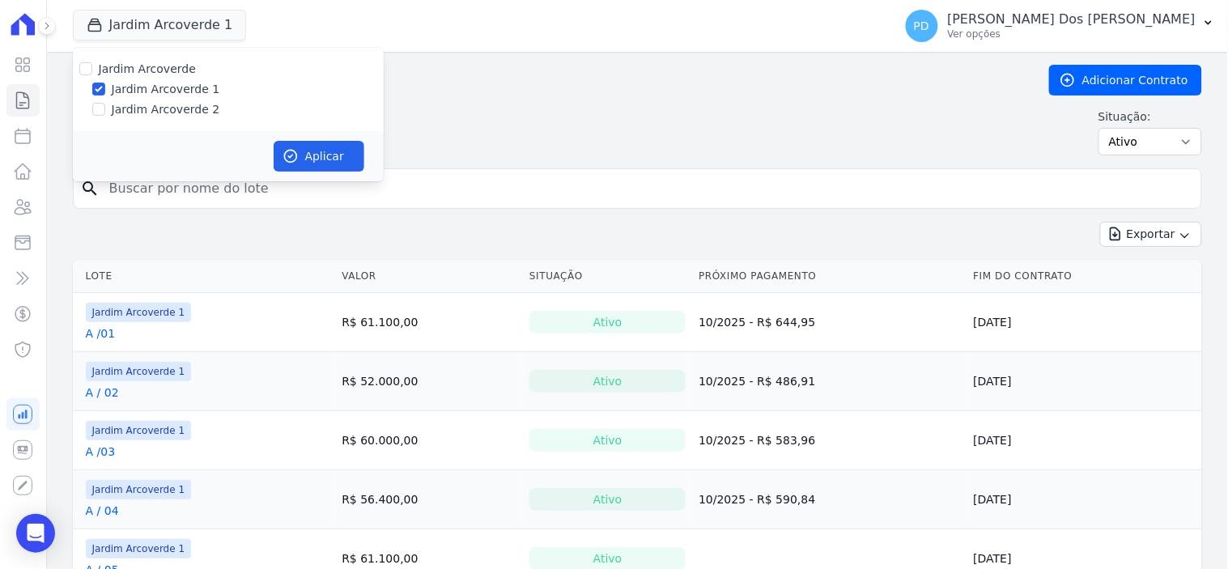
click at [193, 106] on label "Jardim Arcoverde 2" at bounding box center [166, 109] width 108 height 17
click at [105, 106] on input "Jardim Arcoverde 2" at bounding box center [98, 109] width 13 height 13
checkbox input "true"
click at [340, 165] on button "Aplicar" at bounding box center [319, 156] width 91 height 31
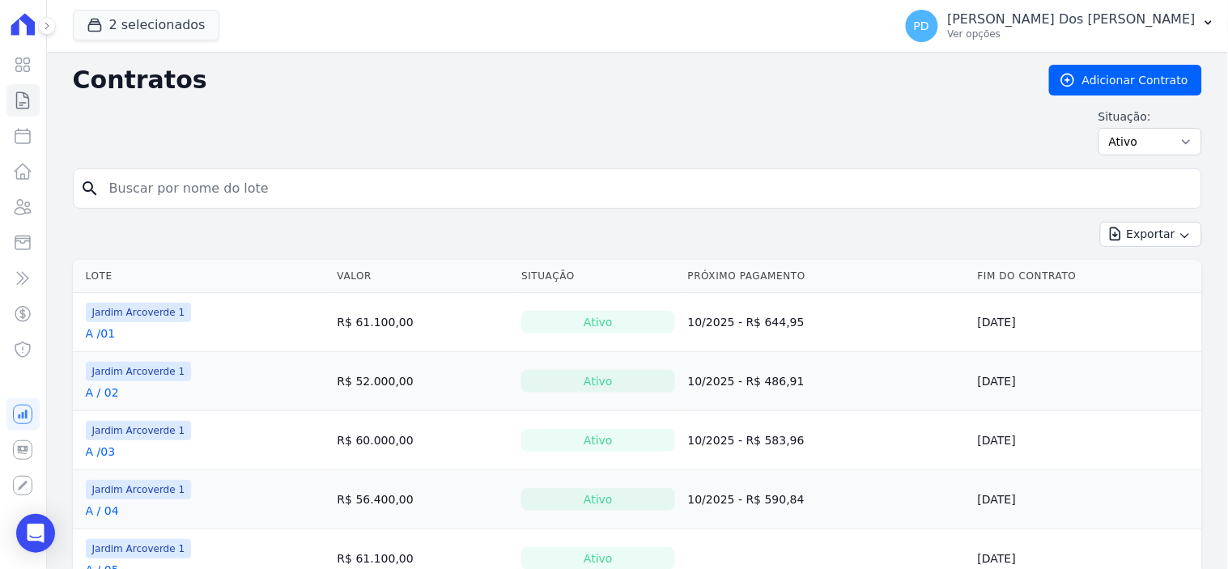
click at [184, 186] on input "search" at bounding box center [647, 188] width 1095 height 32
type input "b / 03"
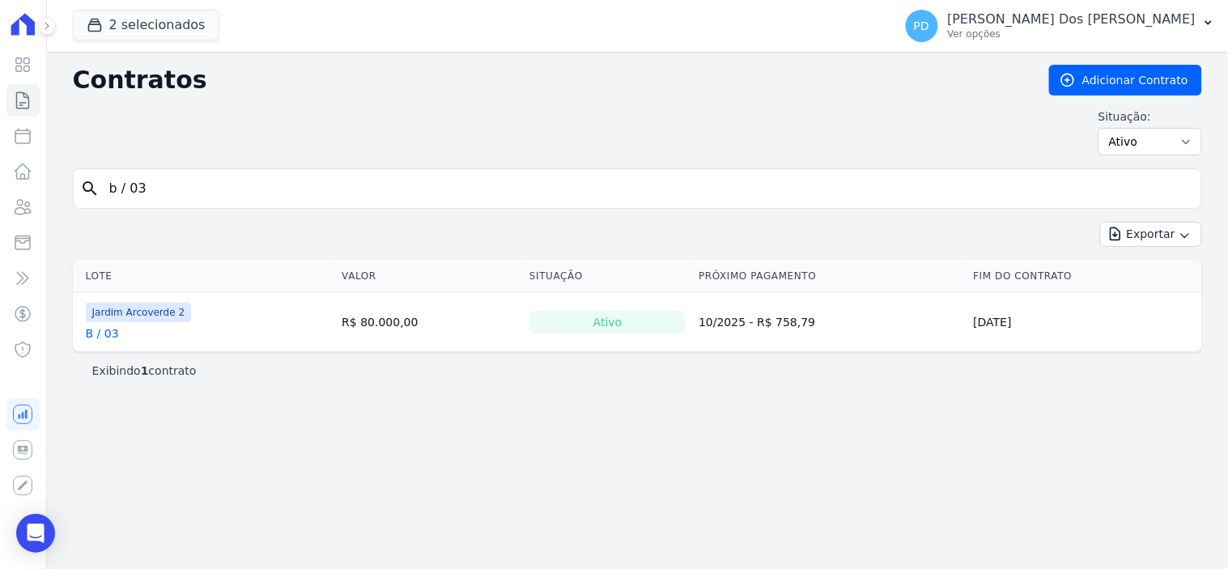
click at [95, 338] on link "B / 03" at bounding box center [102, 333] width 33 height 16
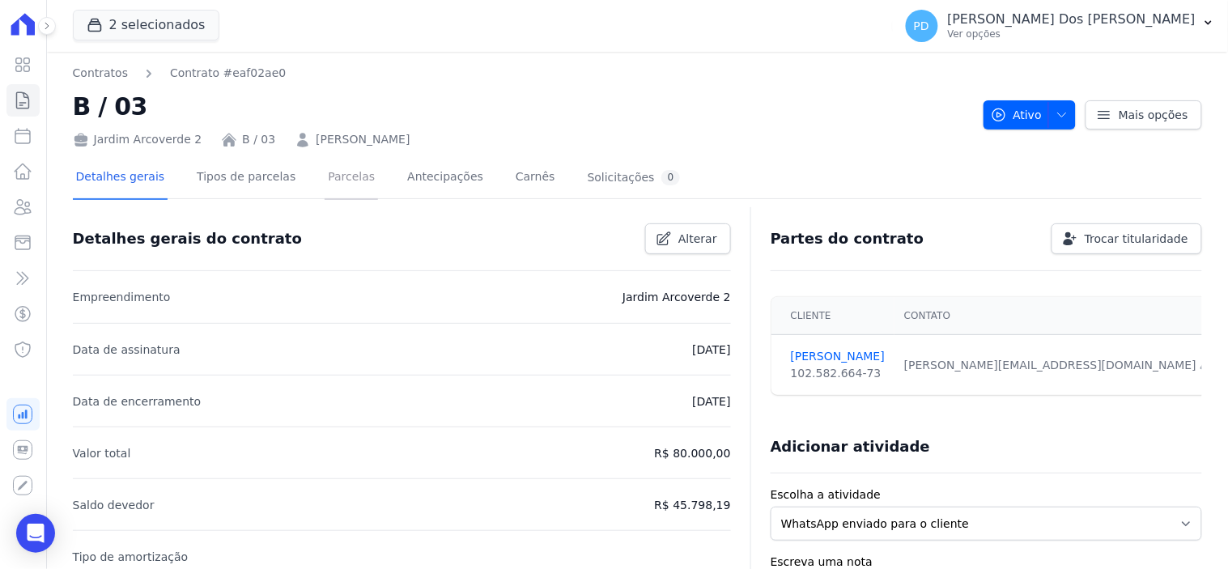
click at [334, 175] on link "Parcelas" at bounding box center [350, 178] width 53 height 43
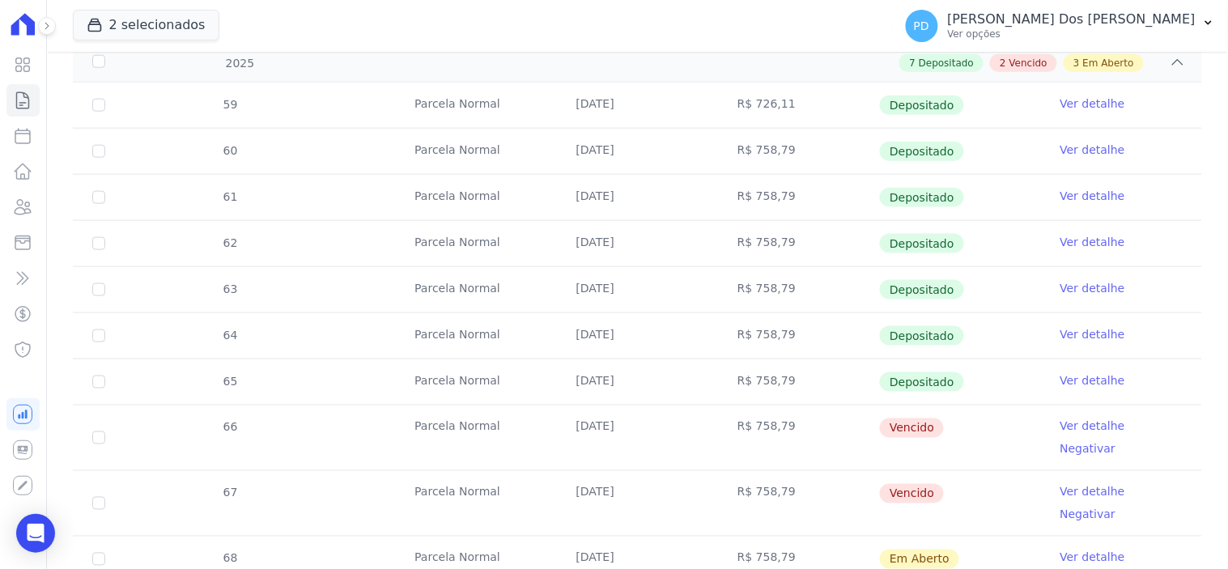
scroll to position [539, 0]
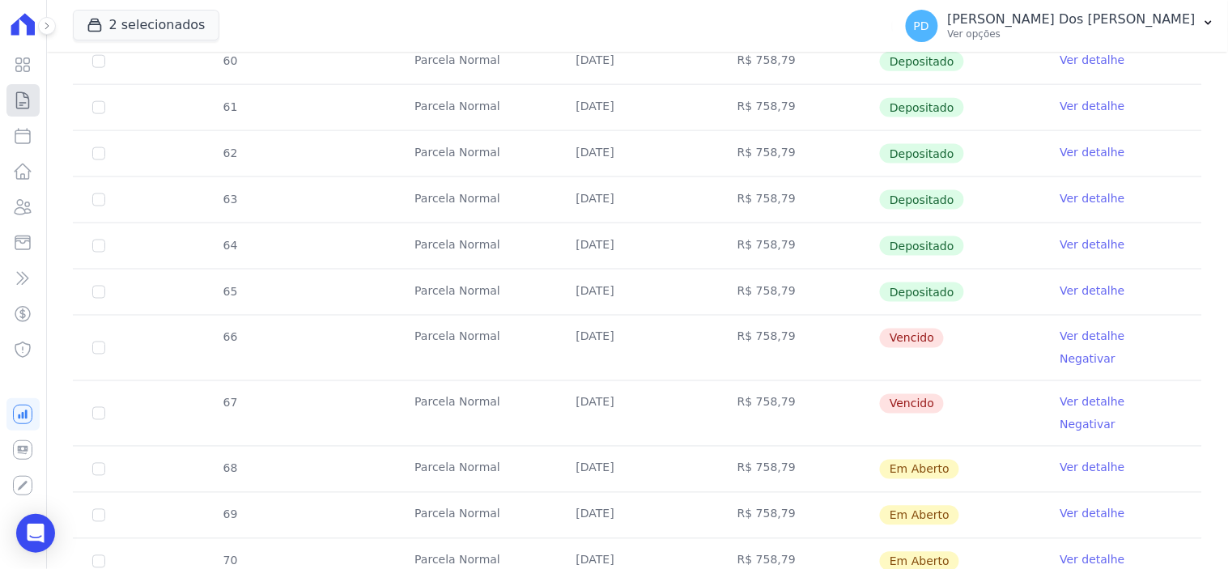
click at [19, 100] on icon at bounding box center [22, 100] width 19 height 19
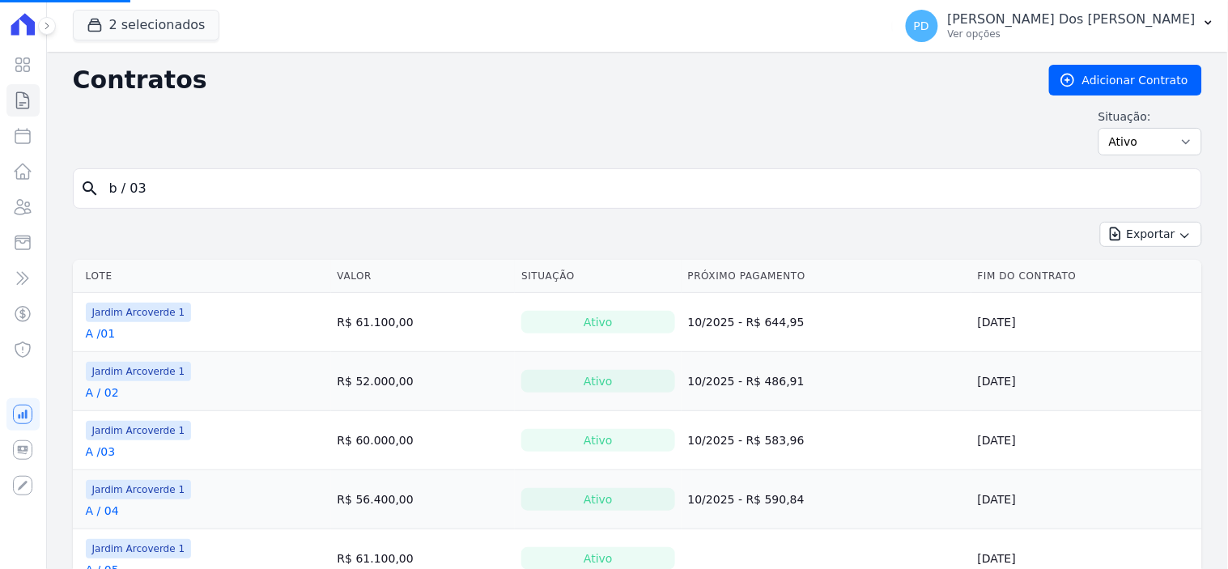
drag, startPoint x: 160, startPoint y: 180, endPoint x: 65, endPoint y: 182, distance: 95.5
click at [172, 197] on input "search" at bounding box center [647, 188] width 1095 height 32
type input "e / 05"
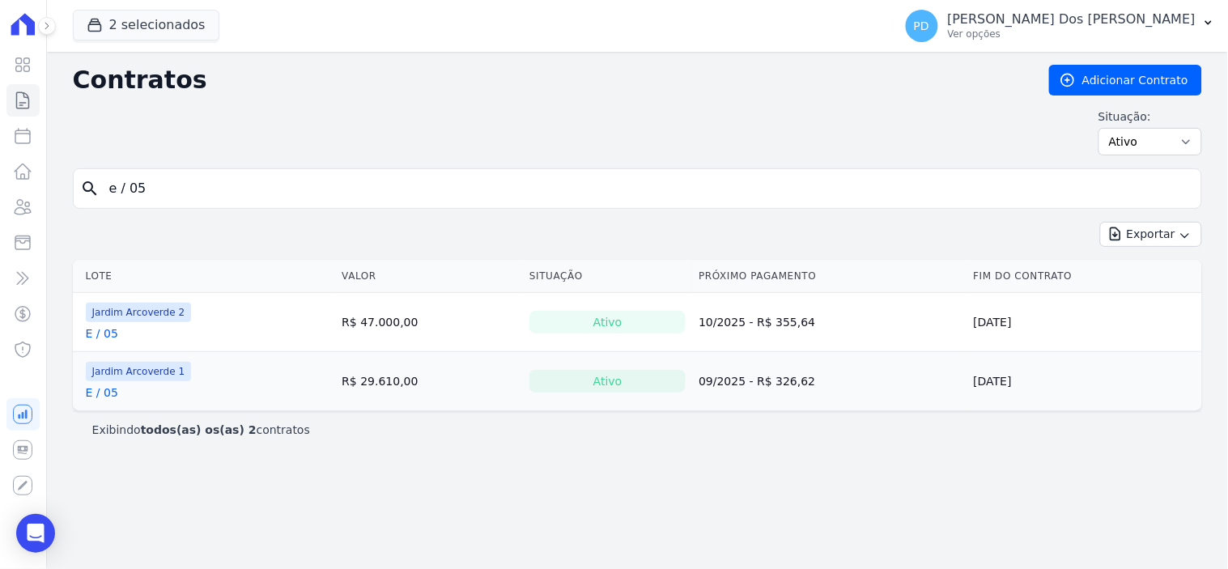
click at [99, 330] on link "E / 05" at bounding box center [102, 333] width 32 height 16
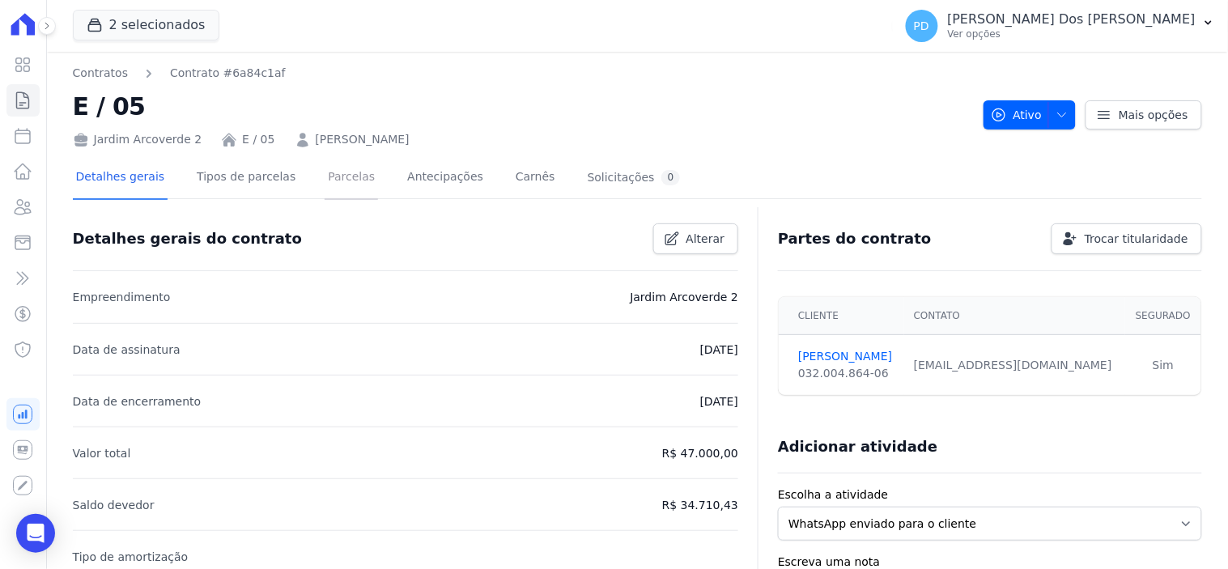
click at [333, 180] on link "Parcelas" at bounding box center [350, 178] width 53 height 43
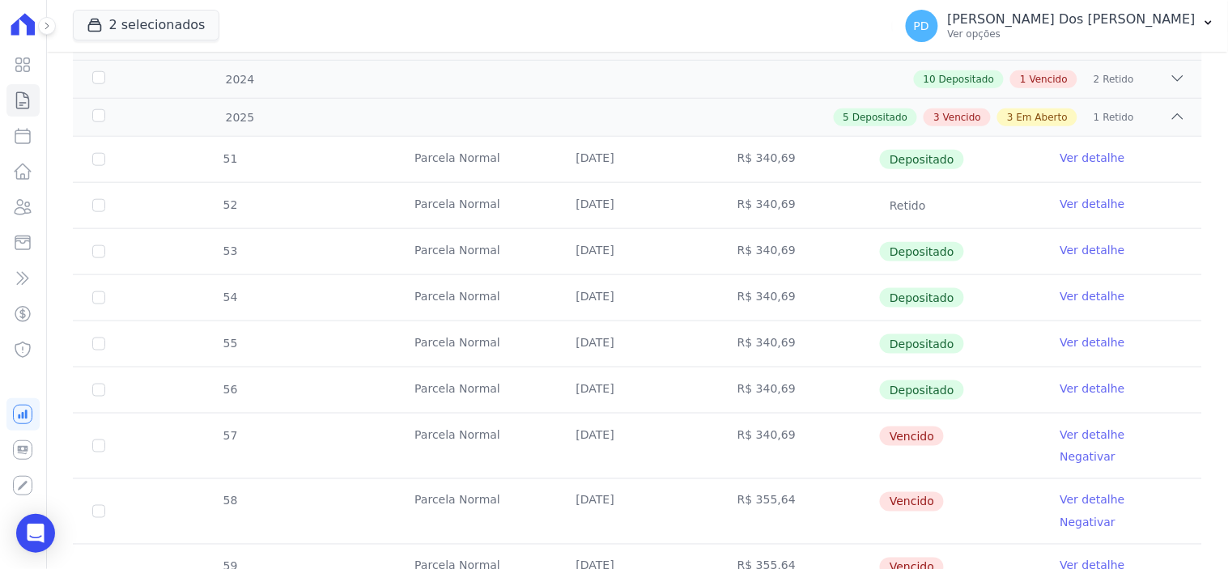
scroll to position [539, 0]
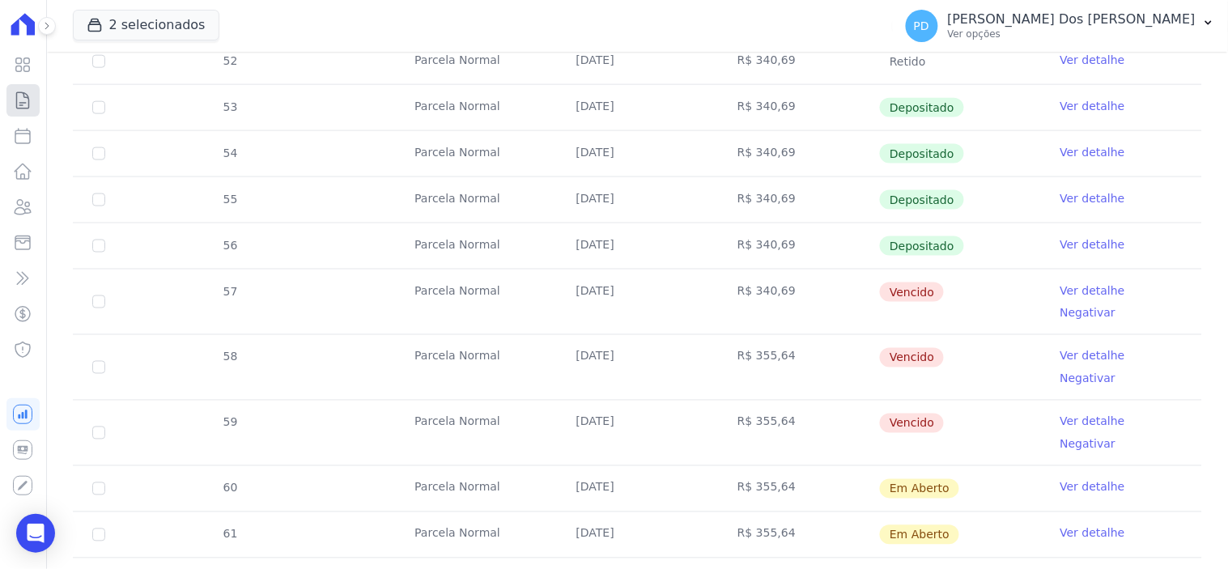
click at [20, 95] on icon at bounding box center [22, 100] width 19 height 19
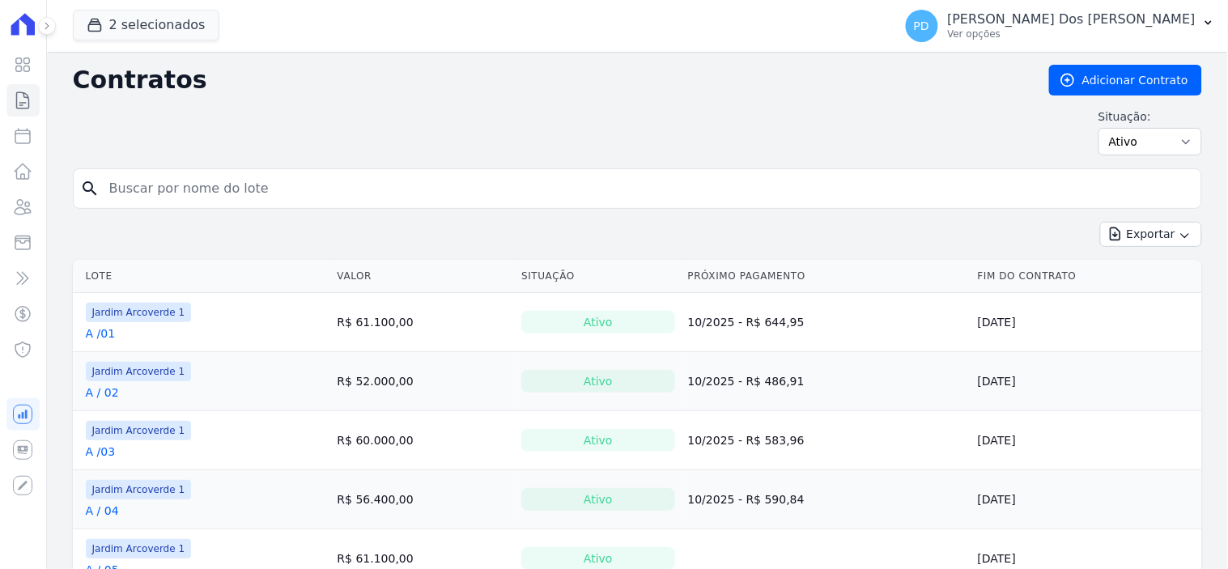
drag, startPoint x: 156, startPoint y: 187, endPoint x: 63, endPoint y: 197, distance: 93.6
click at [133, 190] on input "search" at bounding box center [647, 188] width 1095 height 32
type input "I / 25"
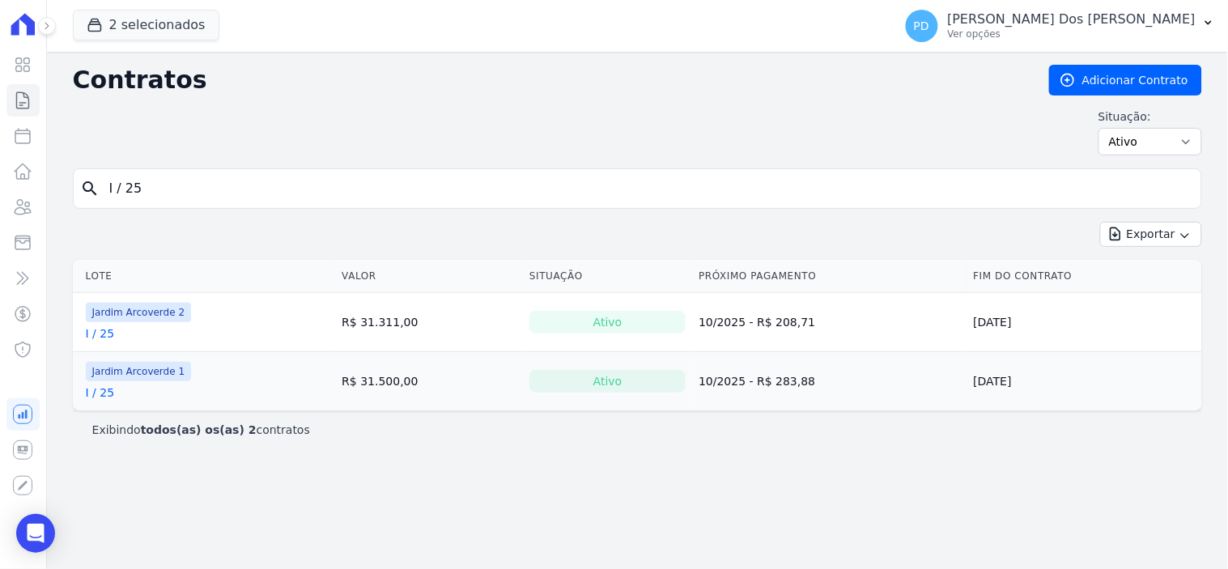
click at [102, 340] on link "I / 25" at bounding box center [100, 333] width 29 height 16
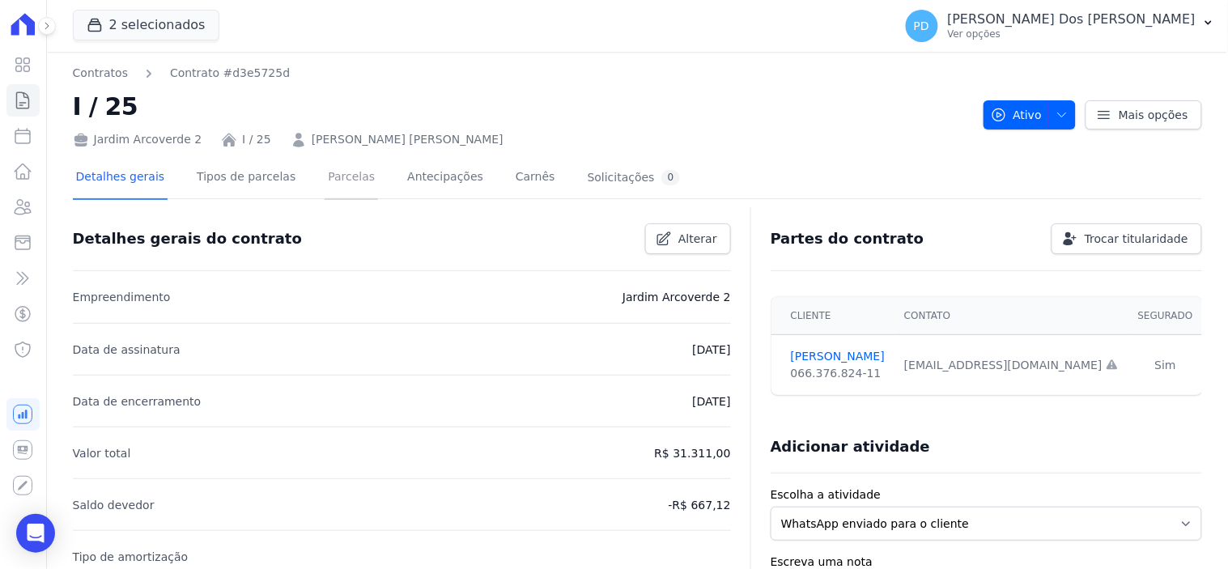
click at [334, 180] on link "Parcelas" at bounding box center [350, 178] width 53 height 43
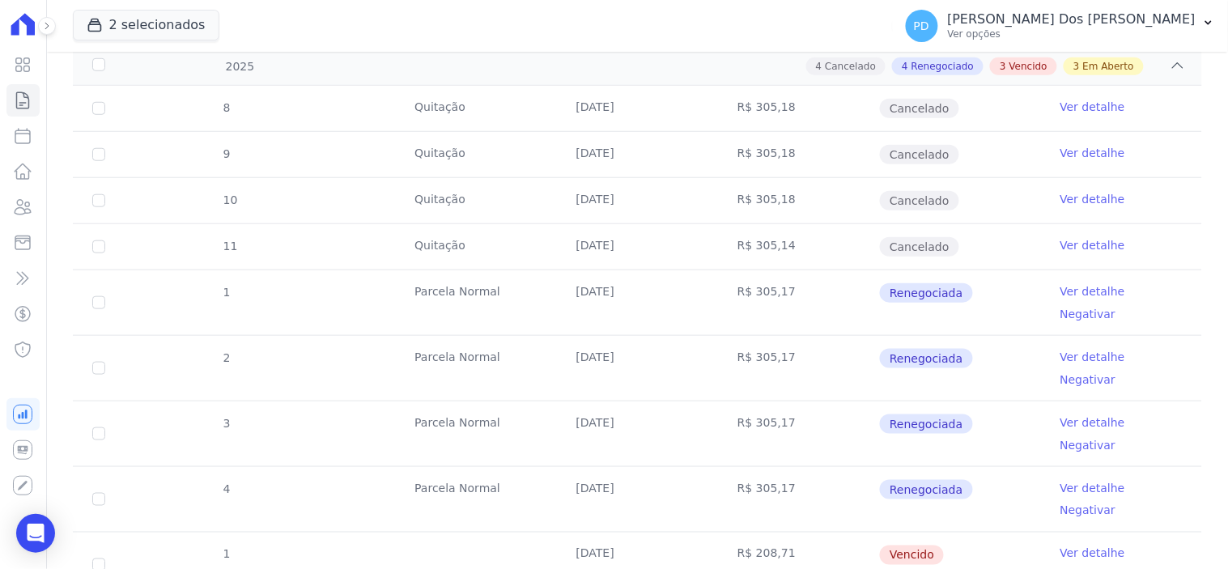
scroll to position [449, 0]
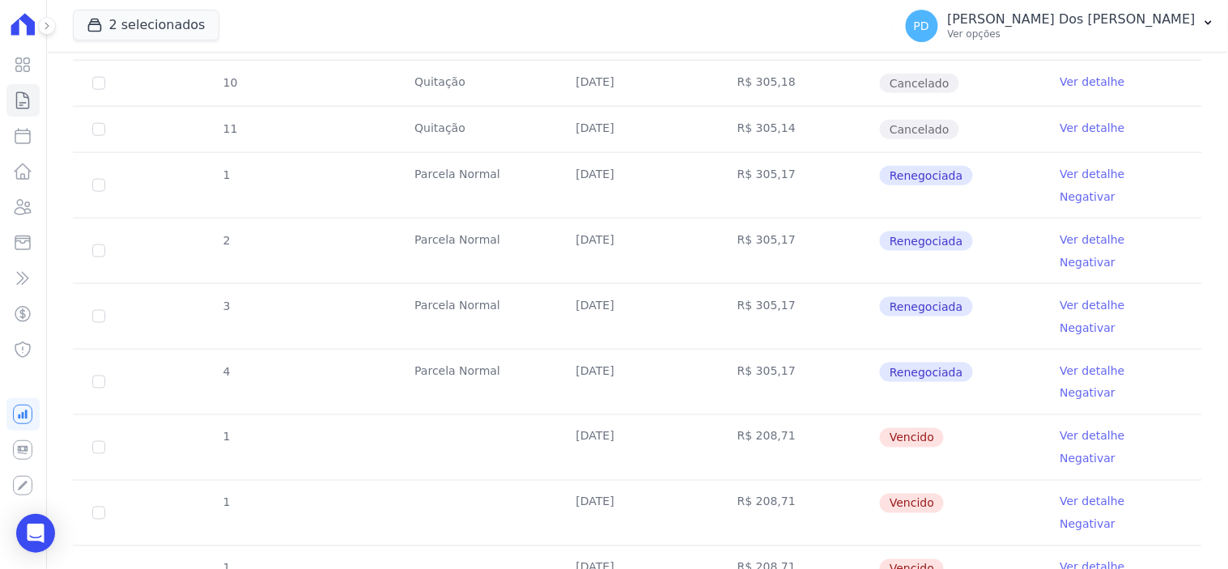
click at [91, 415] on td "1" at bounding box center [99, 447] width 52 height 65
click at [98, 441] on input "checkbox" at bounding box center [98, 447] width 13 height 13
checkbox input "true"
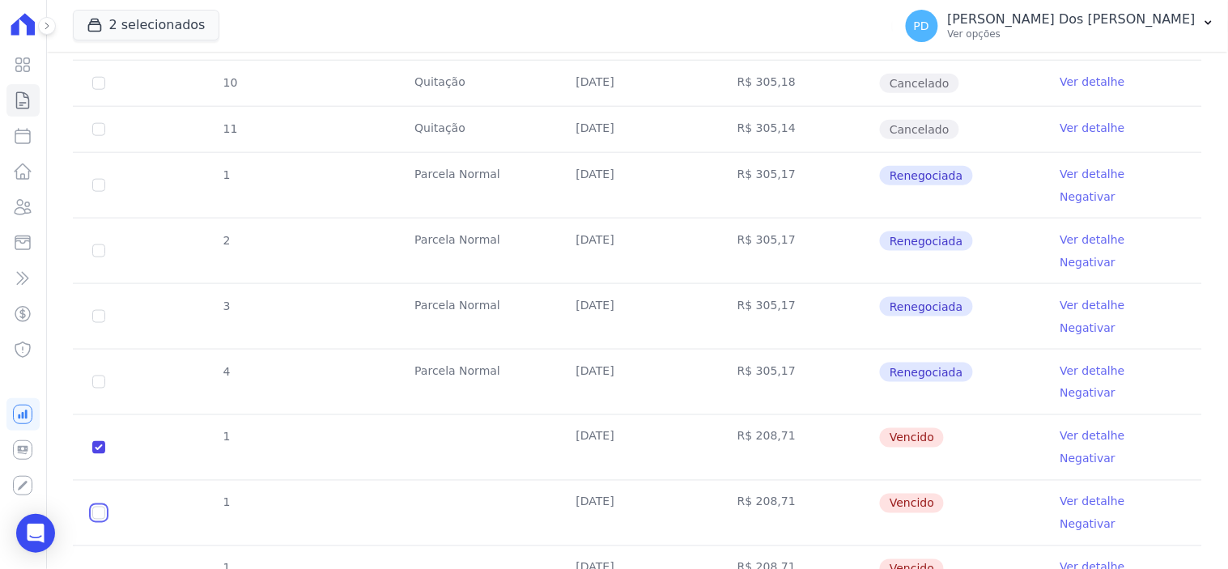
drag, startPoint x: 97, startPoint y: 403, endPoint x: 97, endPoint y: 419, distance: 16.2
click at [97, 507] on input "checkbox" at bounding box center [98, 513] width 13 height 13
checkbox input "true"
click at [103, 568] on input "checkbox" at bounding box center [98, 578] width 13 height 13
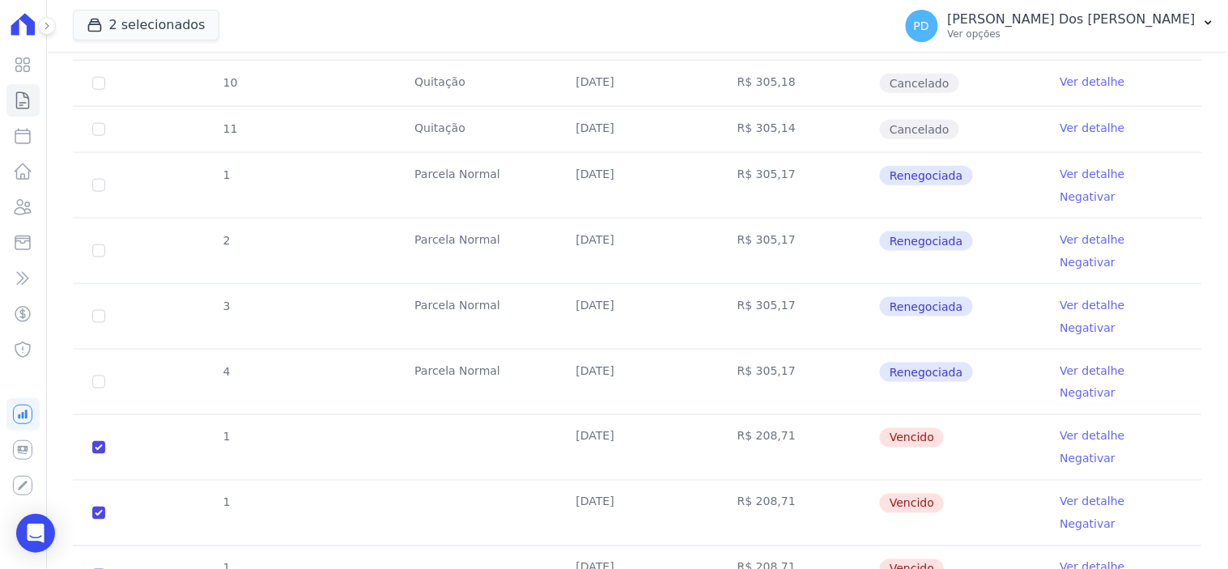
checkbox input "true"
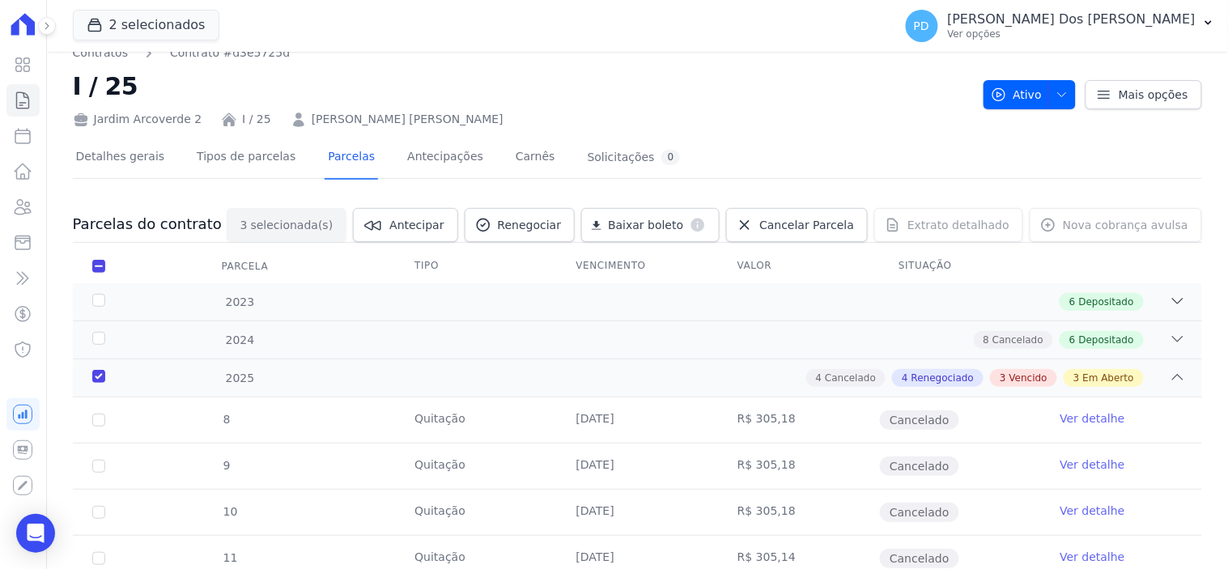
scroll to position [0, 0]
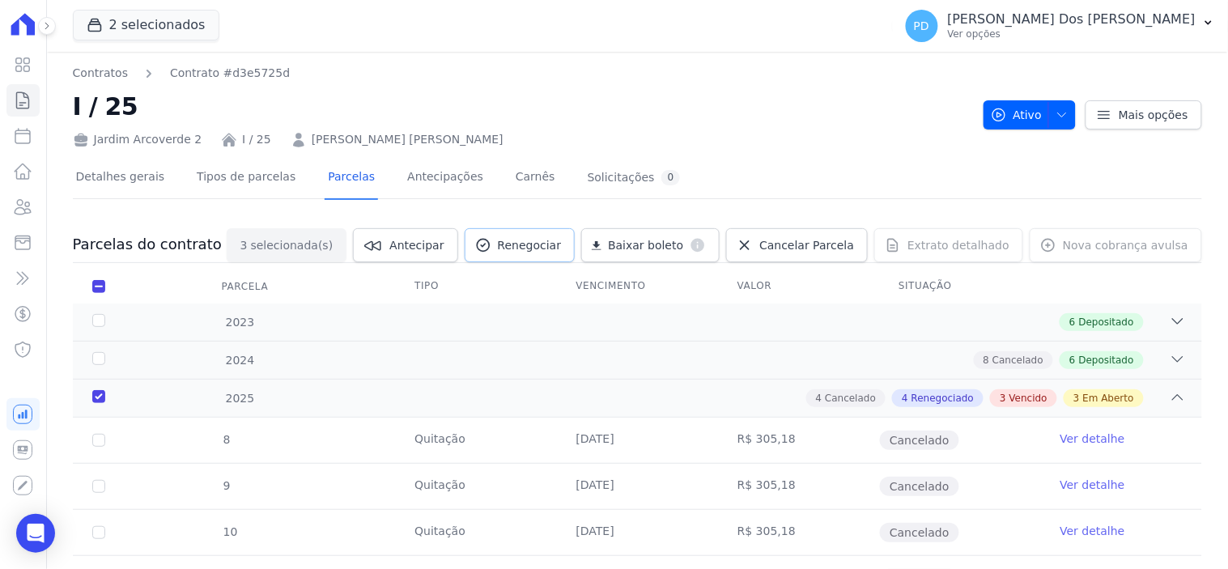
click at [562, 243] on span "Renegociar" at bounding box center [530, 245] width 64 height 16
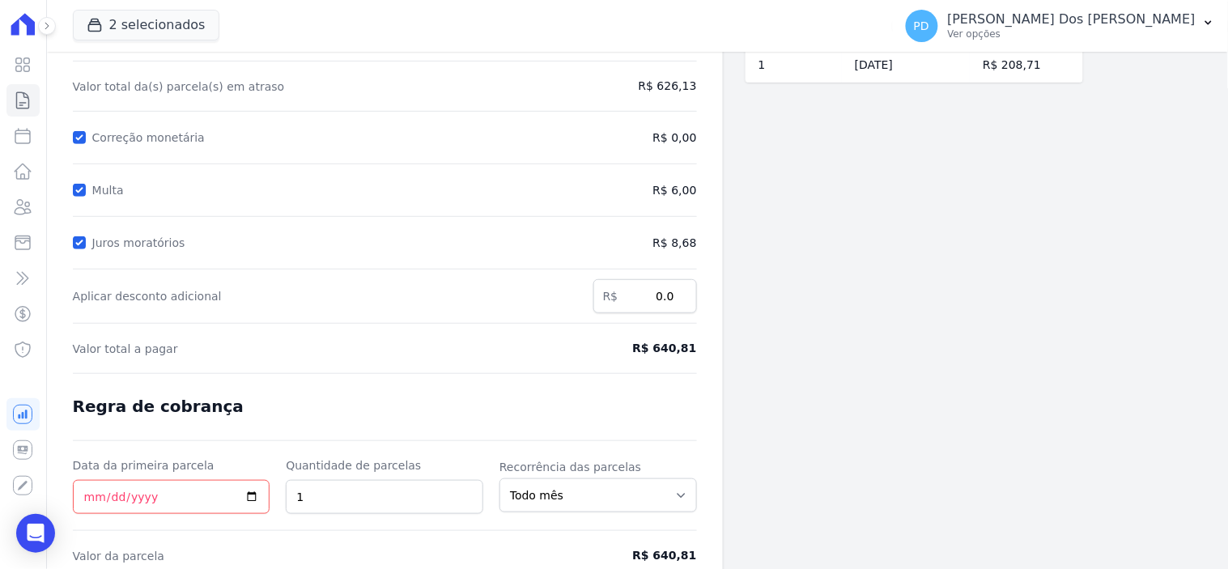
scroll to position [241, 0]
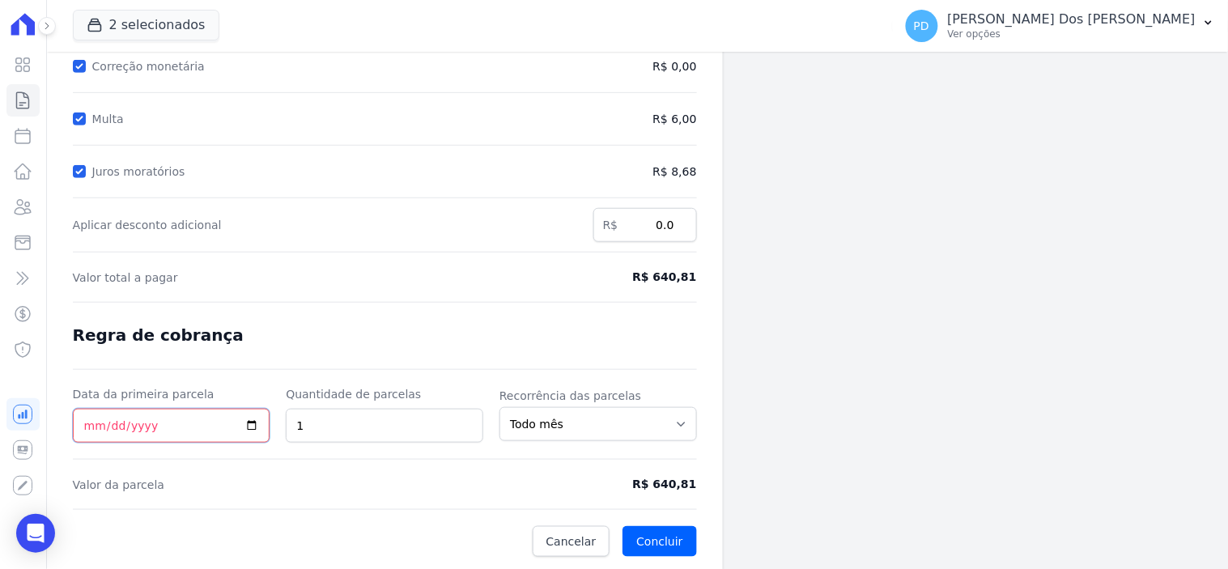
click at [85, 425] on input "Data da primeira parcela" at bounding box center [171, 426] width 197 height 34
type input "2026-01-15"
click at [462, 422] on input "2" at bounding box center [384, 426] width 197 height 34
type input "3"
click at [462, 422] on input "3" at bounding box center [384, 426] width 197 height 34
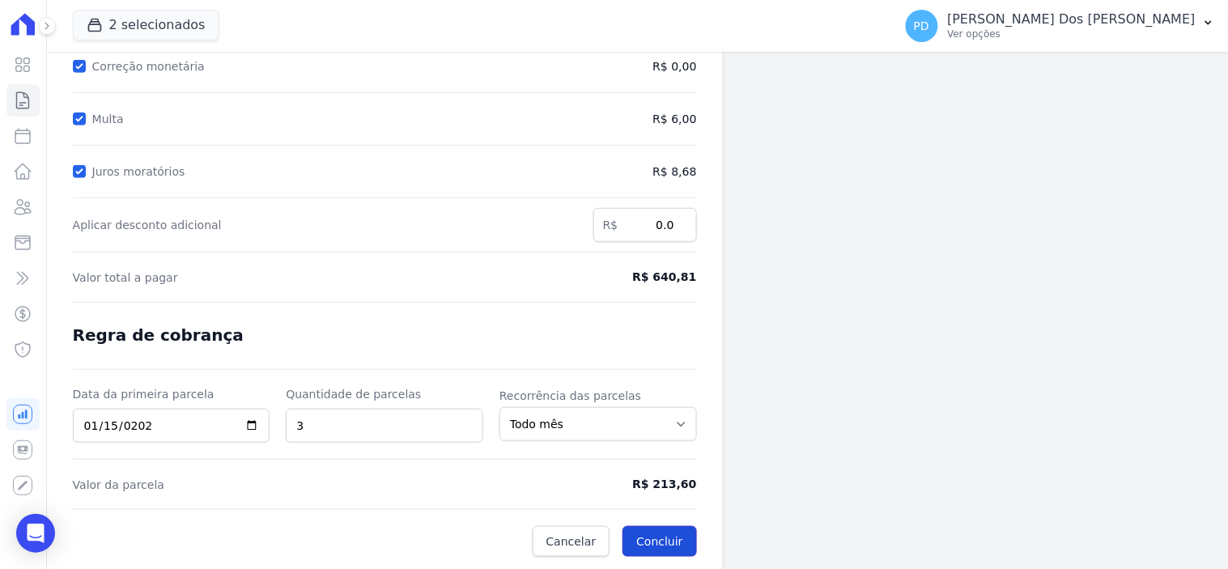
click at [669, 536] on button "Concluir" at bounding box center [659, 541] width 74 height 31
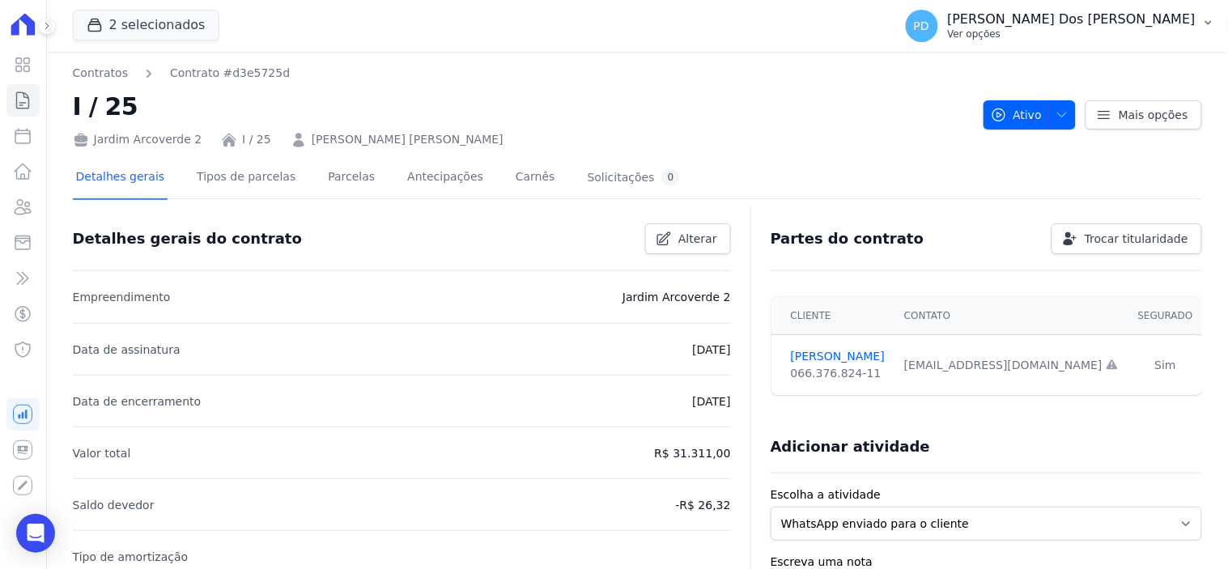
click at [1206, 21] on icon "button" at bounding box center [1208, 23] width 6 height 4
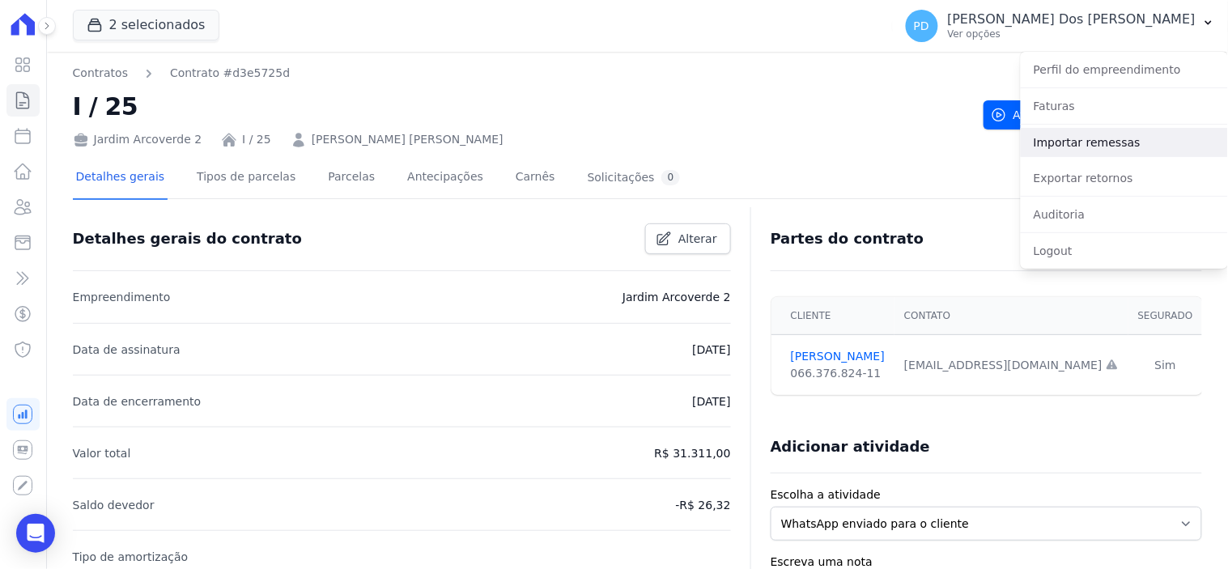
click at [1120, 147] on link "Importar remessas" at bounding box center [1123, 142] width 207 height 29
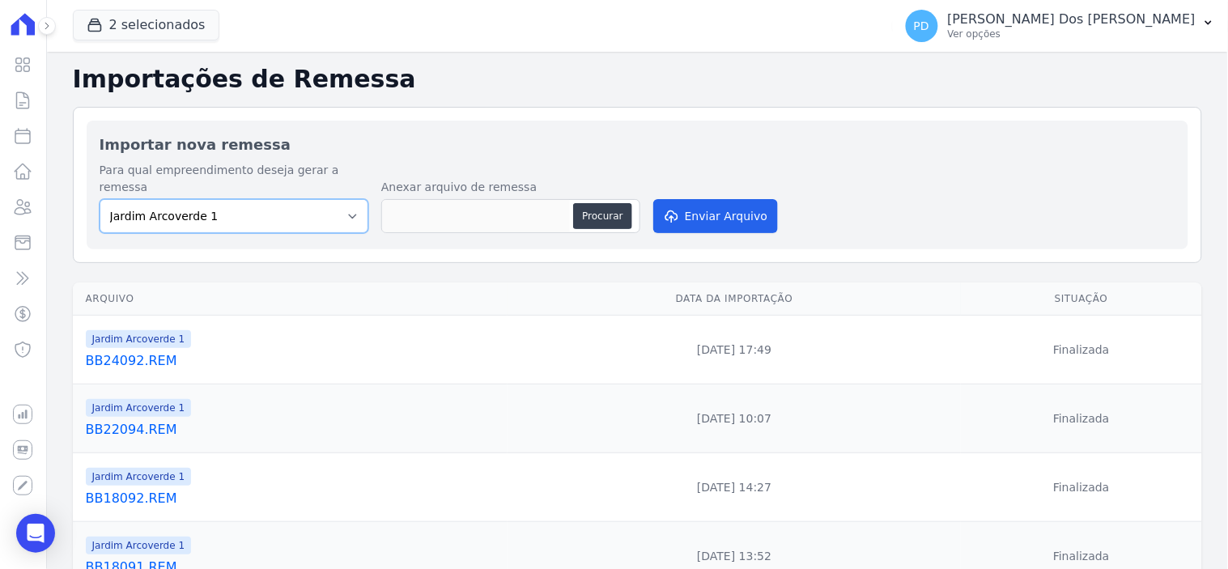
click at [324, 199] on select "Jardim Arcoverde 1 Jardim Arcoverde 2" at bounding box center [234, 216] width 269 height 34
select select "4fa78839-2c34-4f71-8278-51da0fd48ff7"
click at [100, 199] on select "Jardim Arcoverde 1 Jardim Arcoverde 2" at bounding box center [234, 216] width 269 height 34
click at [609, 203] on button "Procurar" at bounding box center [602, 216] width 58 height 26
type input "BB26094.REM"
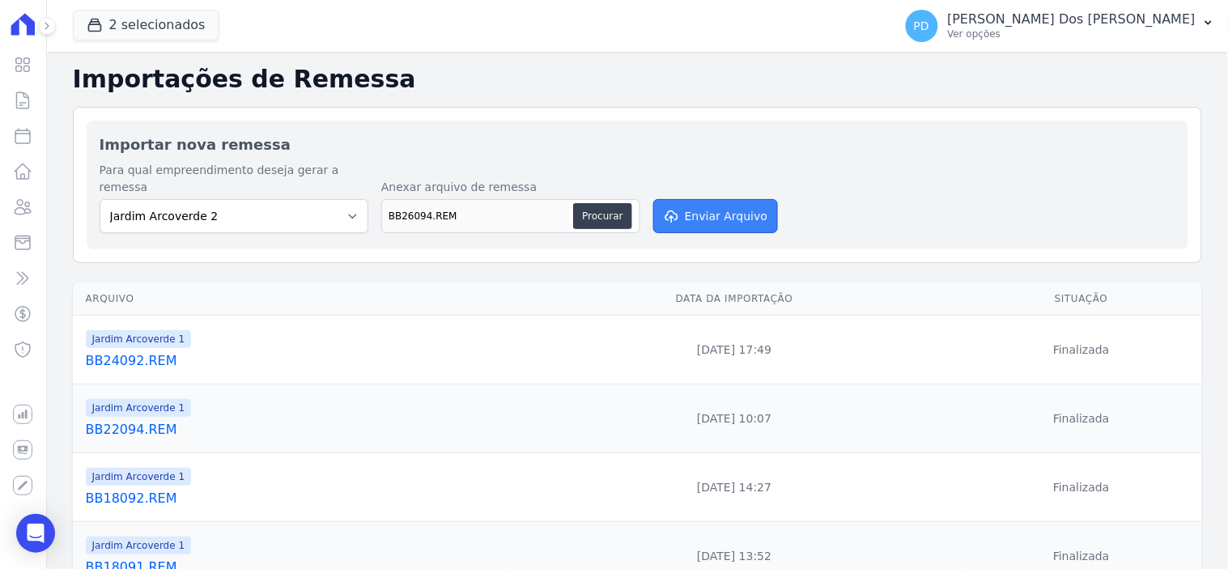
click at [702, 199] on button "Enviar Arquivo" at bounding box center [715, 216] width 125 height 34
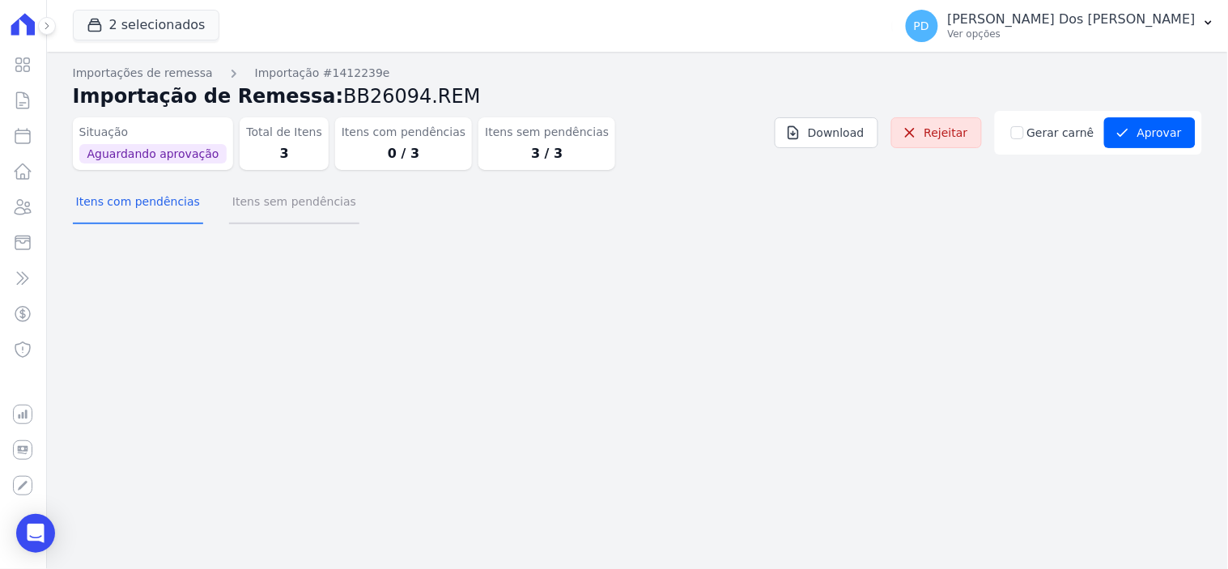
click at [287, 204] on button "Itens sem pendências" at bounding box center [294, 203] width 130 height 42
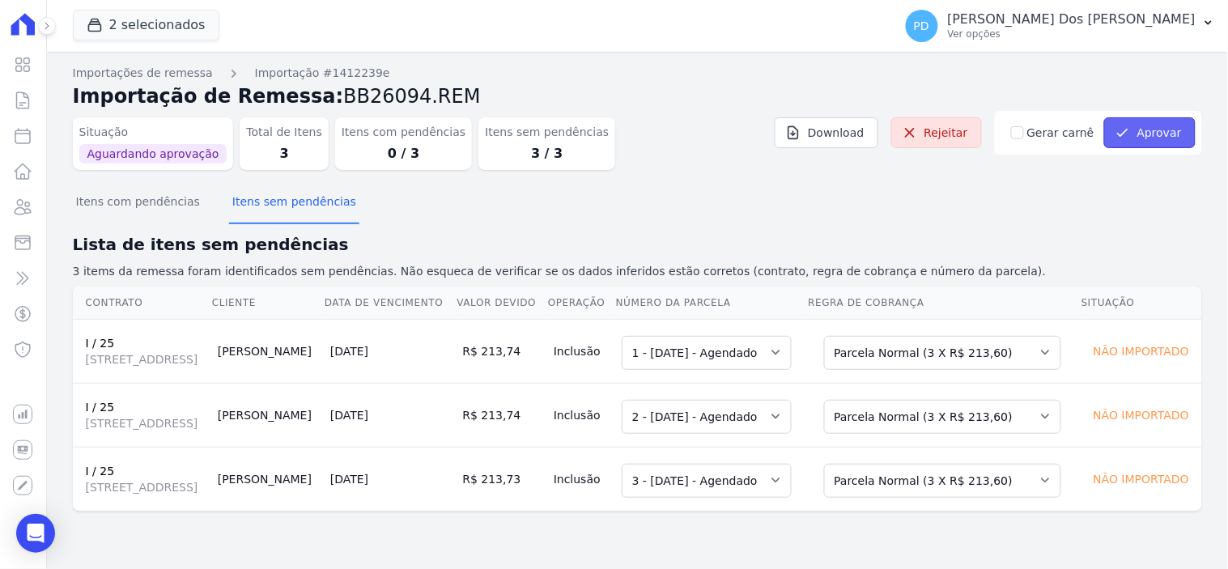
click at [1143, 130] on button "Aprovar" at bounding box center [1149, 132] width 91 height 31
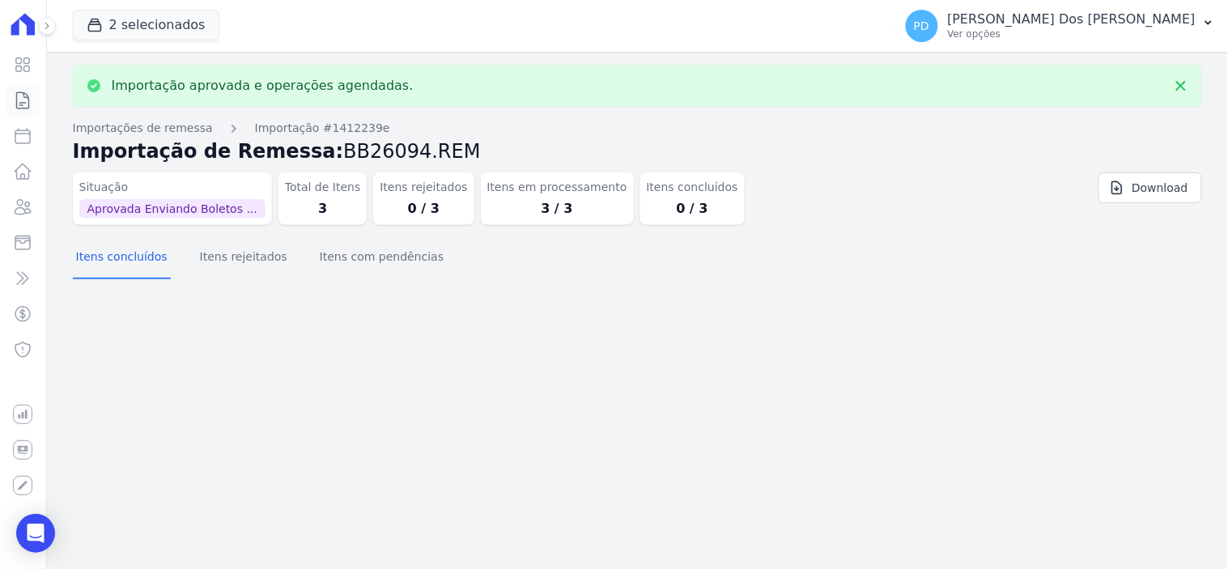
click at [19, 103] on icon at bounding box center [22, 100] width 19 height 19
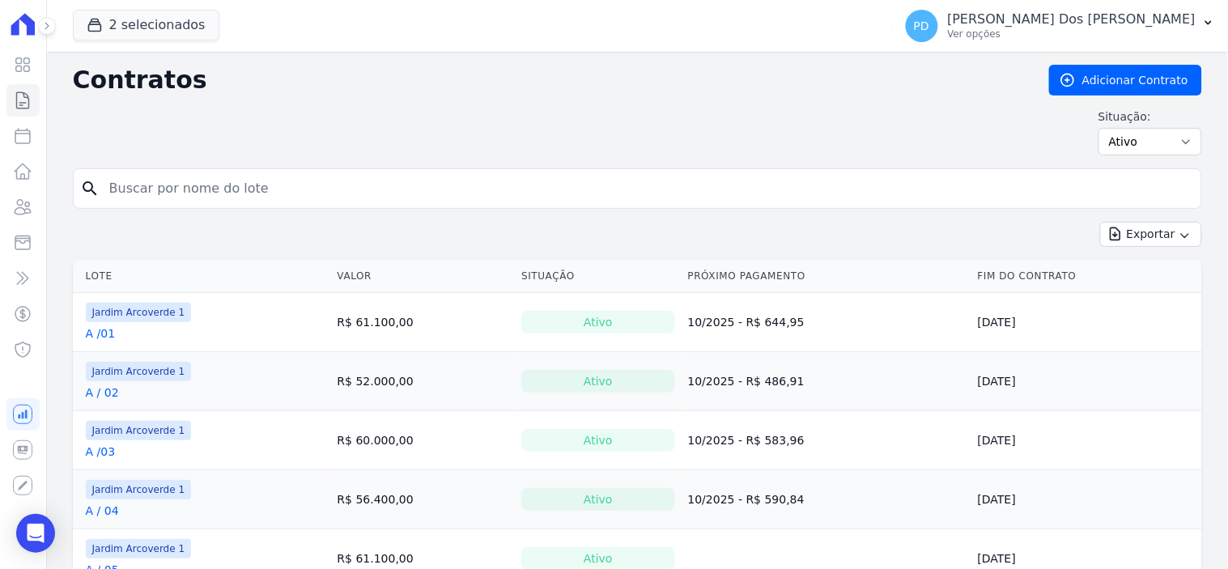
click at [240, 188] on input "search" at bounding box center [647, 188] width 1095 height 32
type input "I / 25"
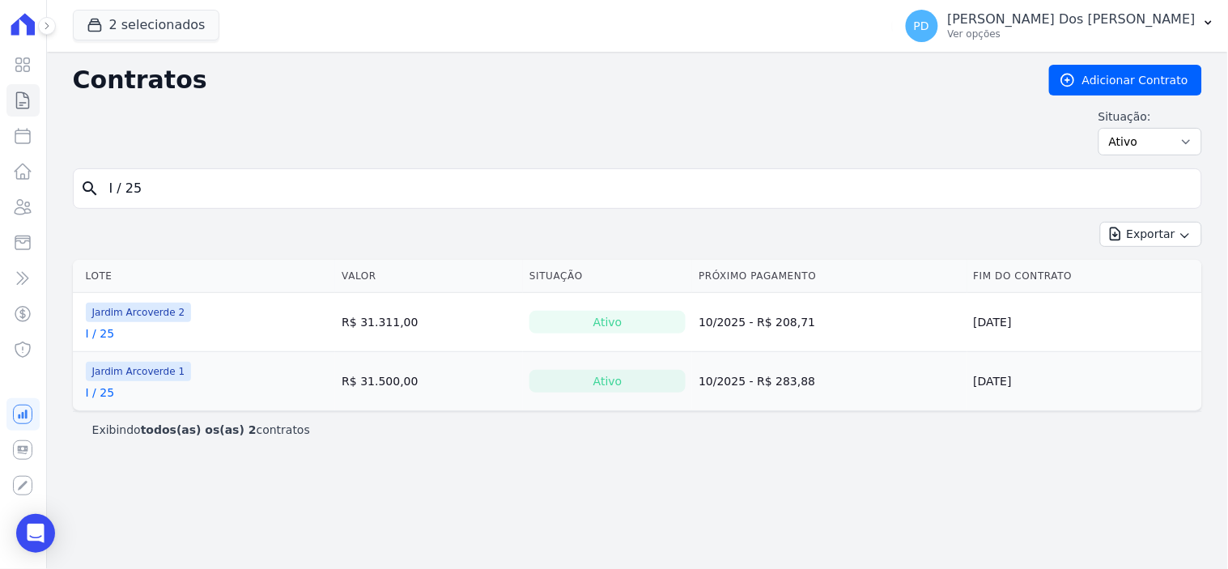
click at [105, 334] on link "I / 25" at bounding box center [100, 333] width 29 height 16
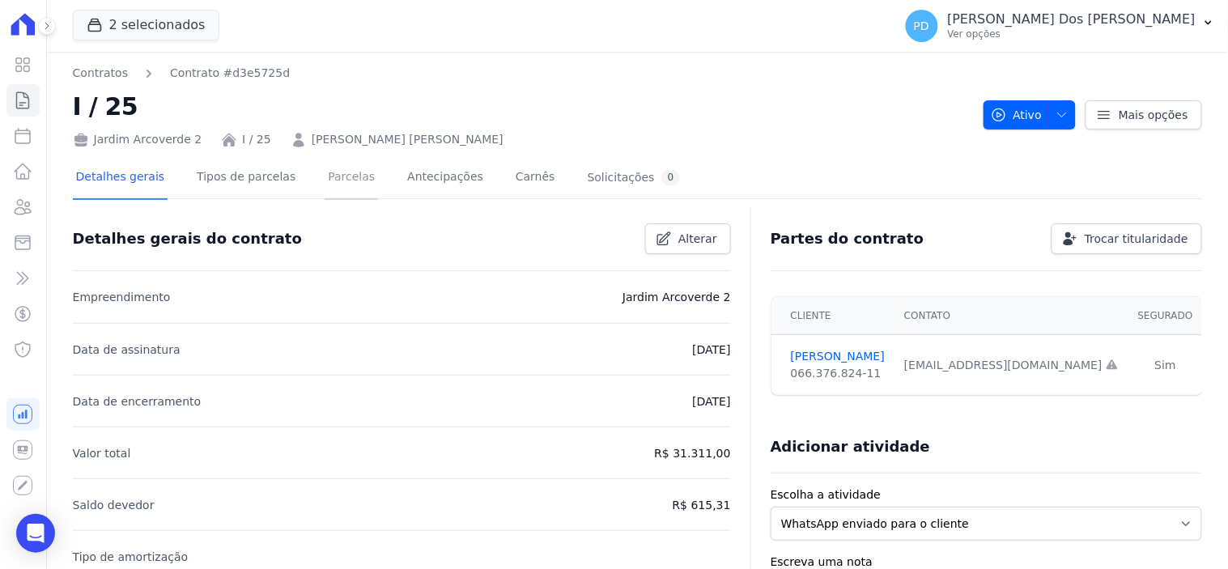
click at [332, 178] on link "Parcelas" at bounding box center [350, 178] width 53 height 43
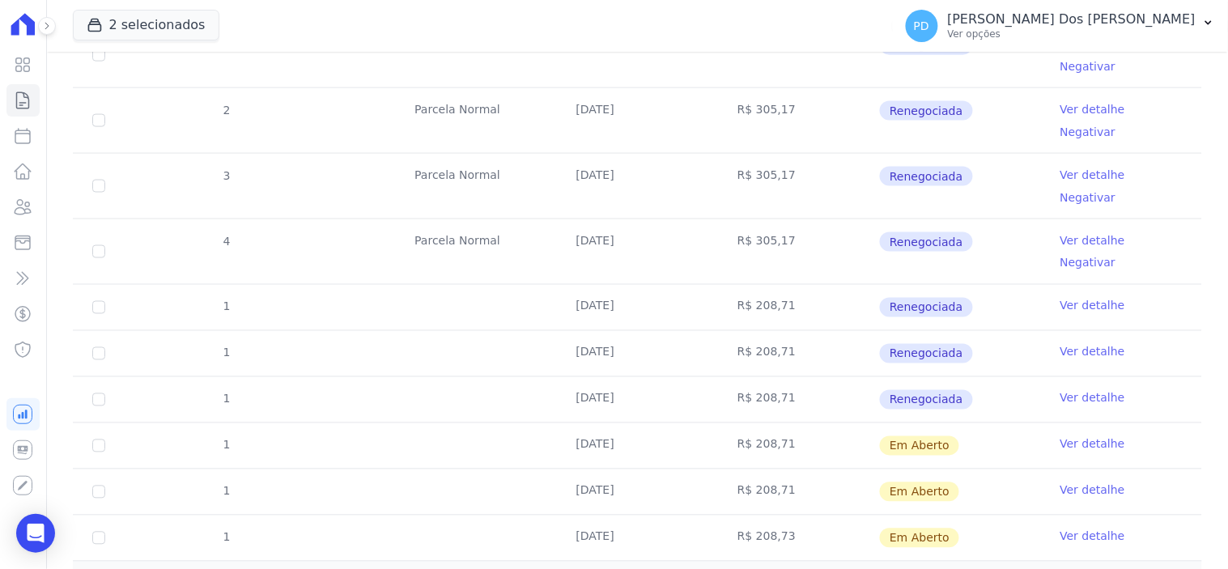
scroll to position [580, 0]
click at [98, 439] on input "checkbox" at bounding box center [98, 445] width 13 height 13
checkbox input "true"
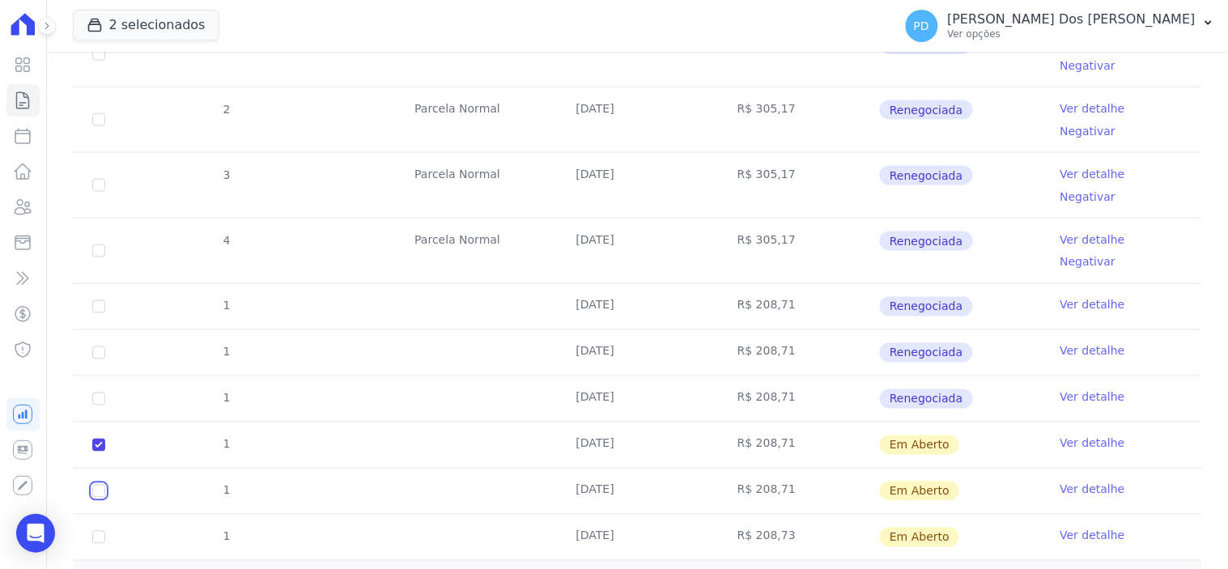
click at [94, 485] on input "checkbox" at bounding box center [98, 491] width 13 height 13
checkbox input "true"
click at [92, 531] on input "checkbox" at bounding box center [98, 537] width 13 height 13
checkbox input "true"
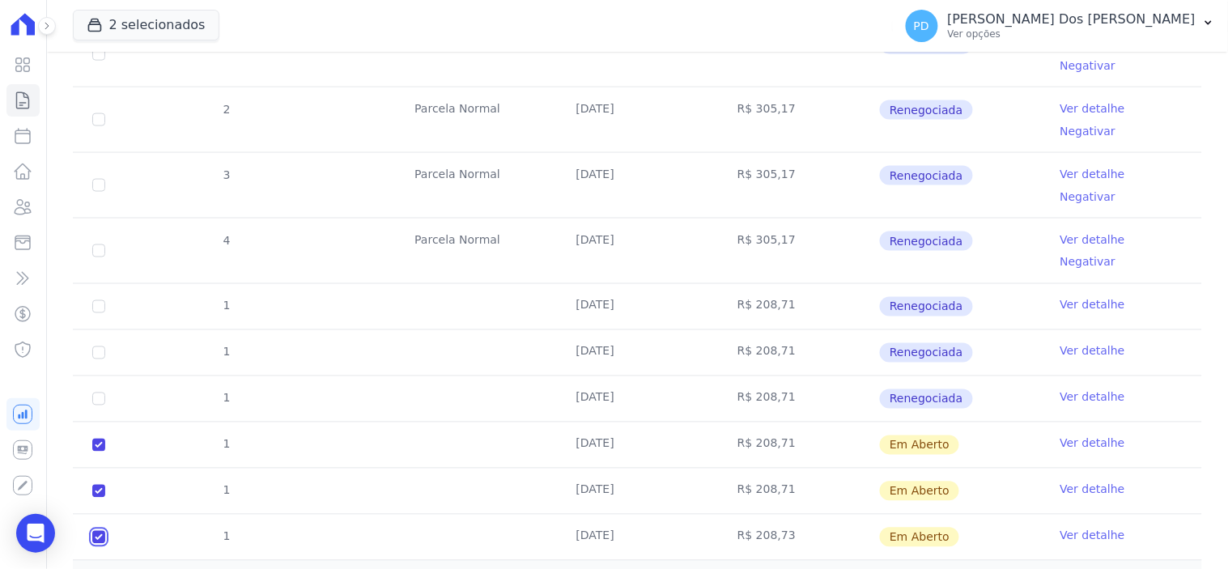
checkbox input "true"
click at [95, 568] on div "2026" at bounding box center [139, 579] width 101 height 17
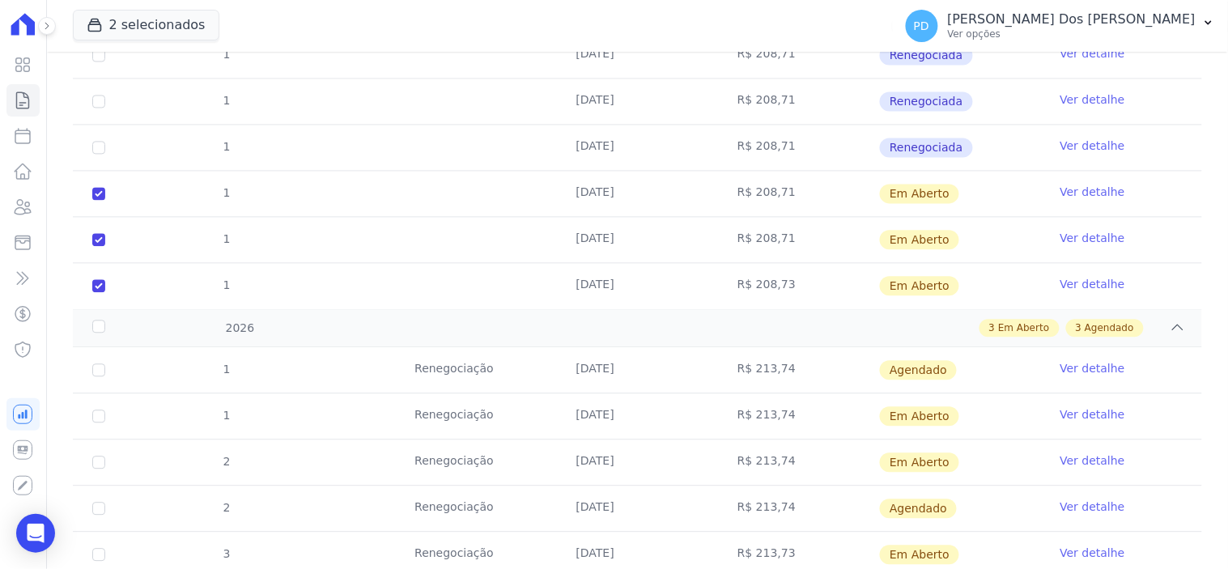
scroll to position [850, 0]
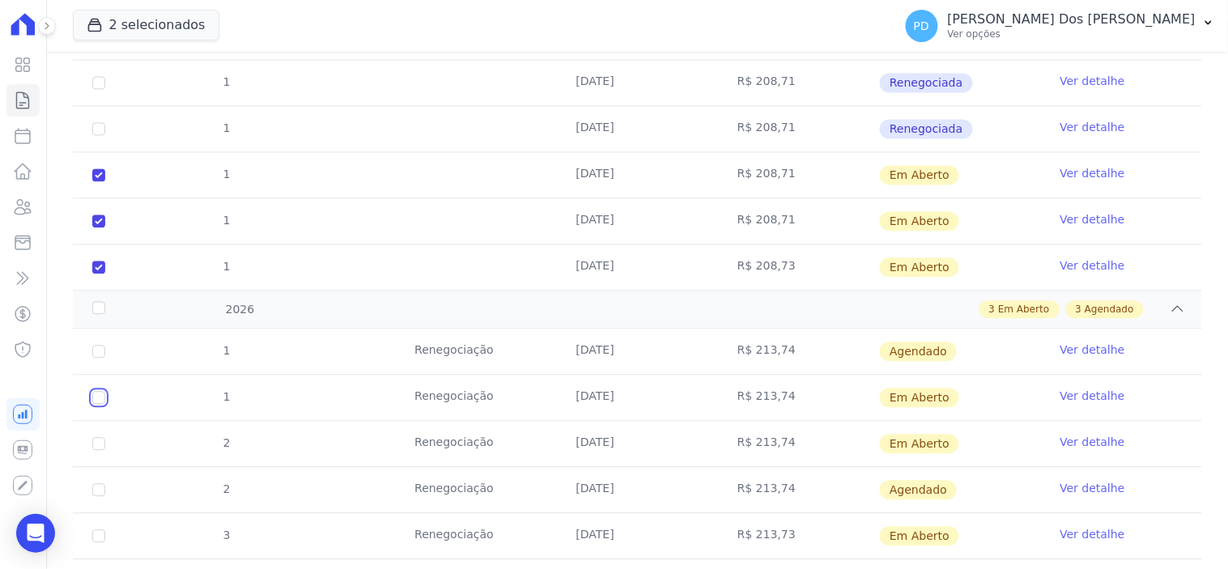
click at [95, 391] on input "checkbox" at bounding box center [98, 397] width 13 height 13
checkbox input "true"
click at [95, 437] on input "checkbox" at bounding box center [98, 443] width 13 height 13
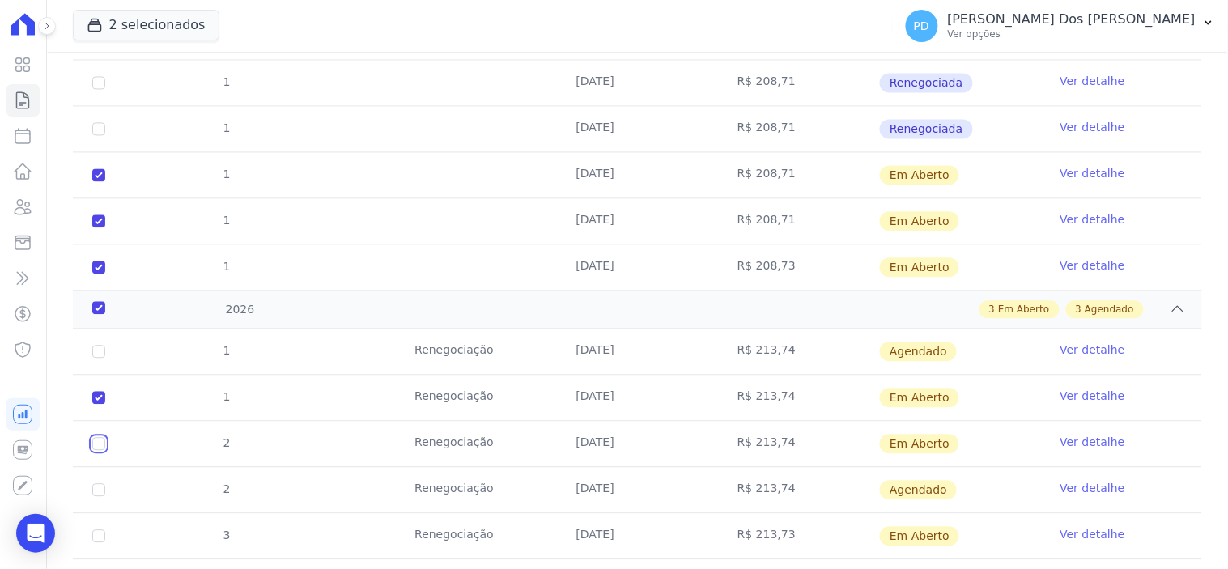
checkbox input "true"
click at [94, 529] on input "checkbox" at bounding box center [98, 535] width 13 height 13
checkbox input "true"
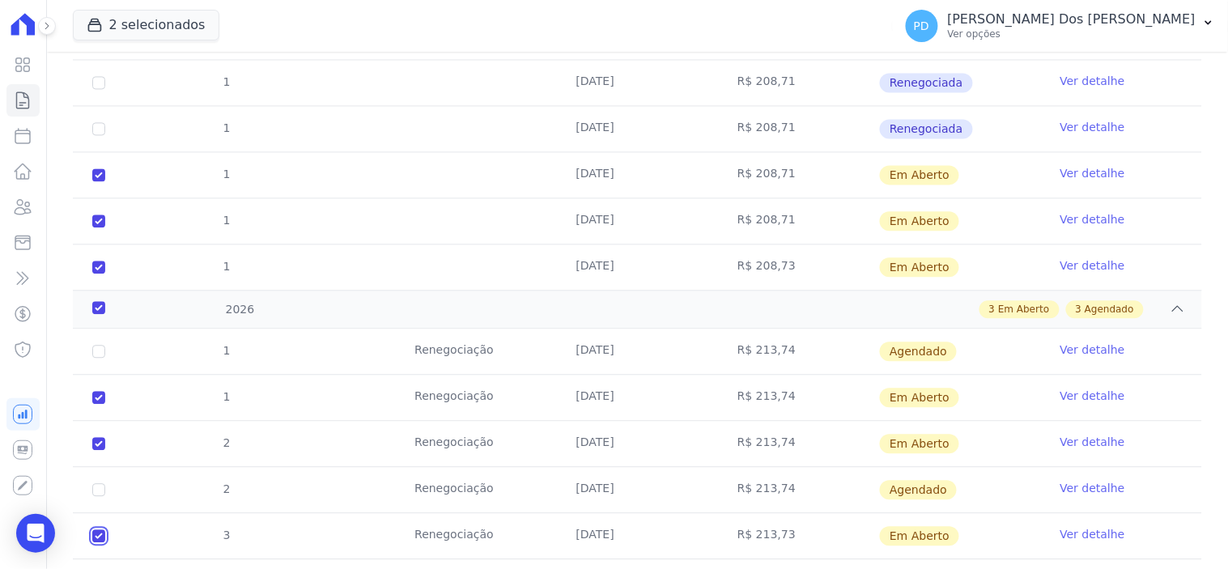
checkbox input "true"
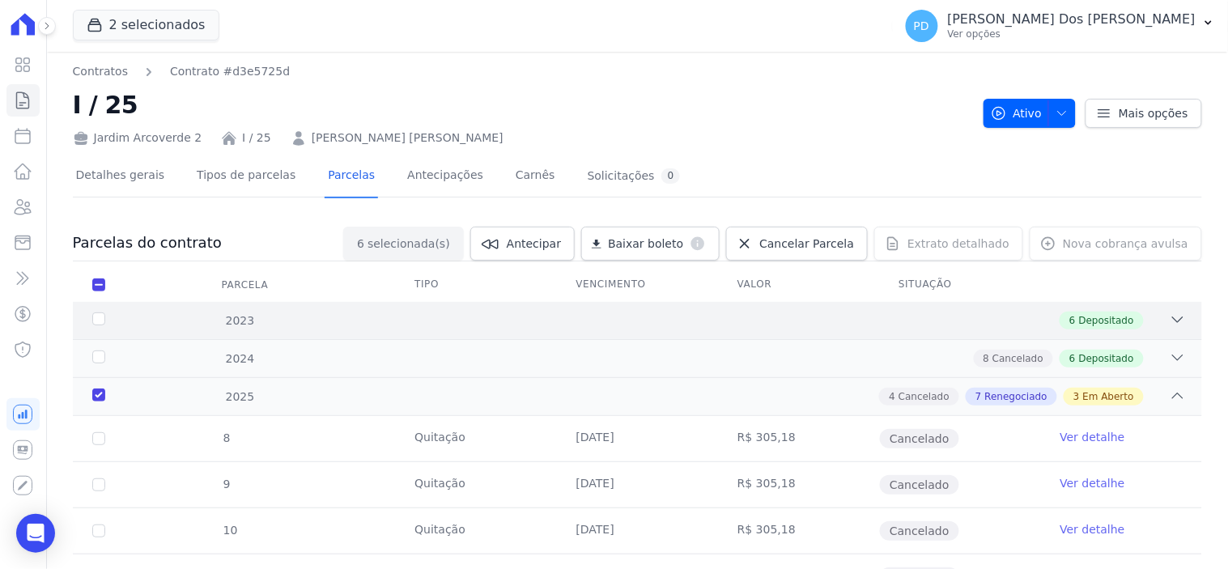
scroll to position [0, 0]
click at [658, 241] on span "Baixar boleto" at bounding box center [645, 245] width 75 height 16
